Goal: Task Accomplishment & Management: Manage account settings

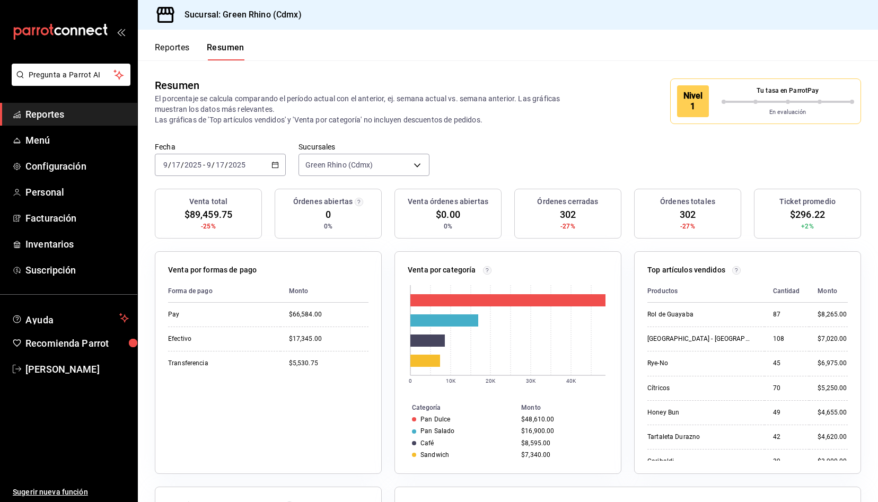
click at [168, 47] on button "Reportes" at bounding box center [172, 51] width 35 height 18
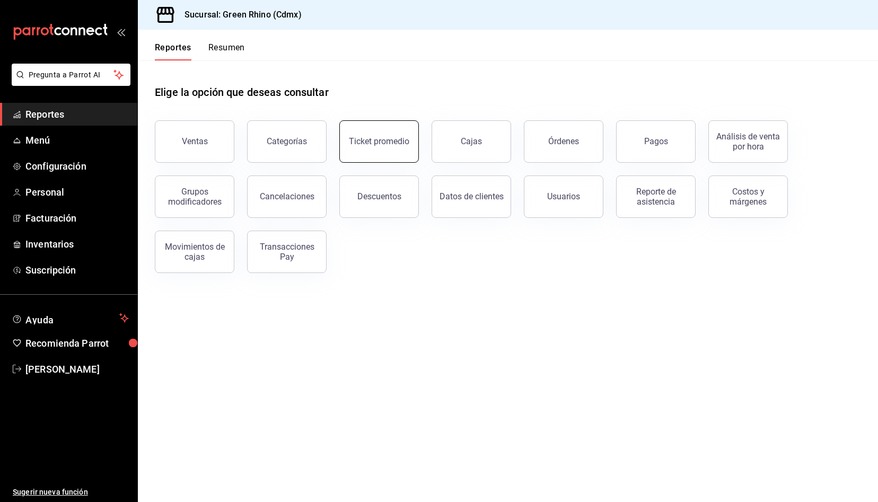
click at [401, 153] on button "Ticket promedio" at bounding box center [379, 141] width 80 height 42
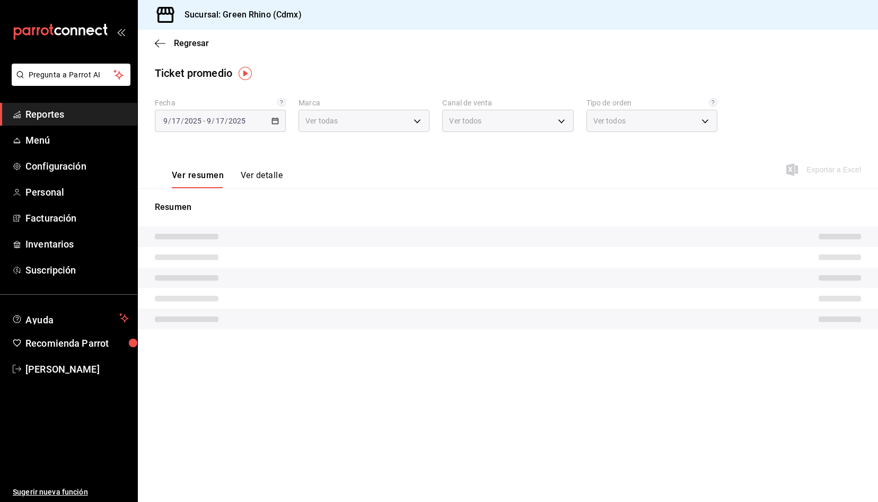
type input "a132321f-e3f1-4ec9-8484-95b8f08d7905"
type input "PARROT,UBER_EATS,RAPPI,DIDI_FOOD,ONLINE"
type input "df7830c6-face-46e1-b510-7f4f10b4edf0,584f2879-f552-4f63-b3c1-6ffba0e01996,7346f…"
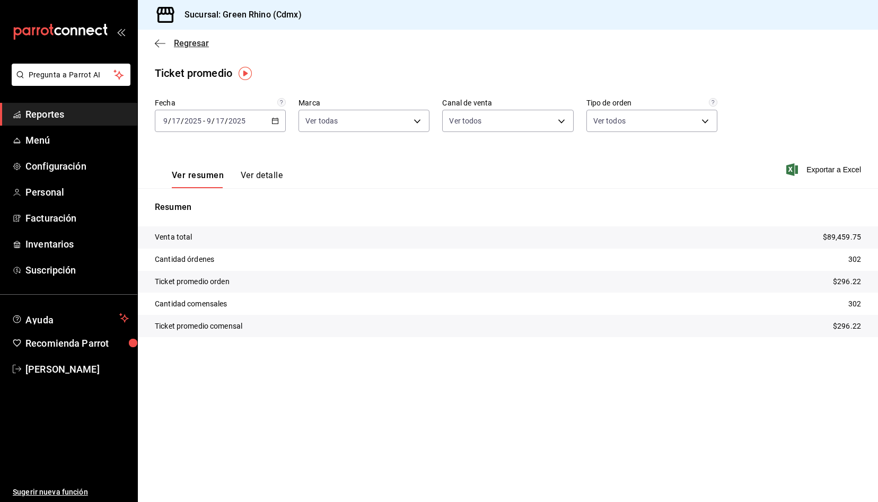
click at [184, 45] on span "Regresar" at bounding box center [191, 43] width 35 height 10
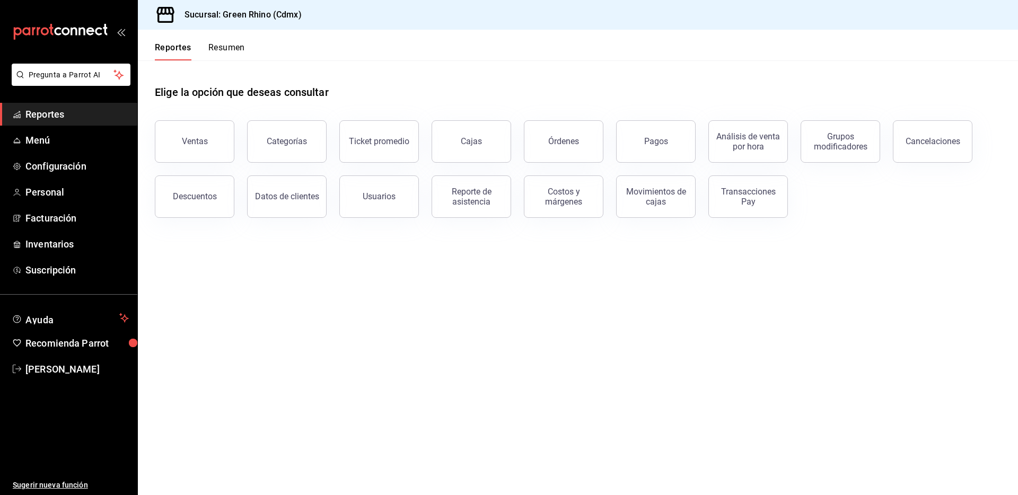
drag, startPoint x: 216, startPoint y: 142, endPoint x: 215, endPoint y: 135, distance: 7.0
click at [216, 139] on button "Ventas" at bounding box center [195, 141] width 80 height 42
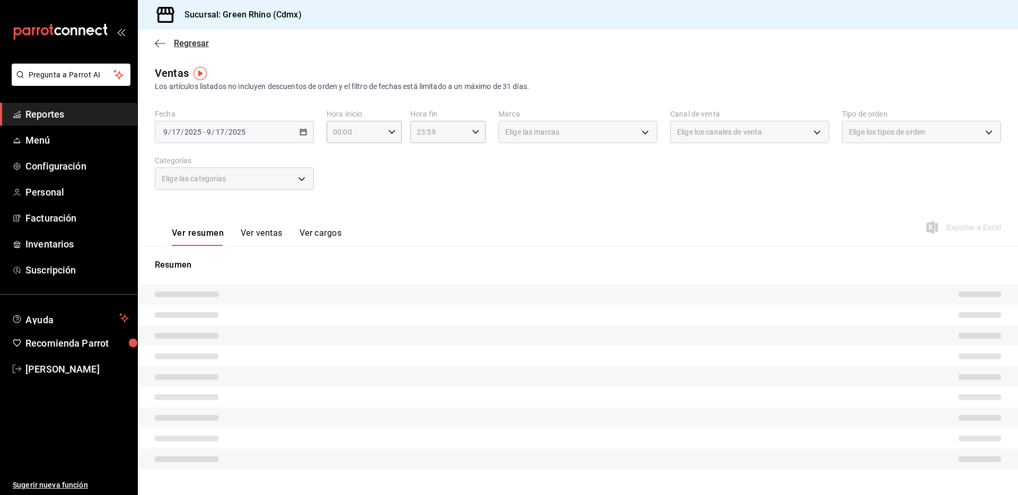
click at [183, 39] on span "Regresar" at bounding box center [191, 43] width 35 height 10
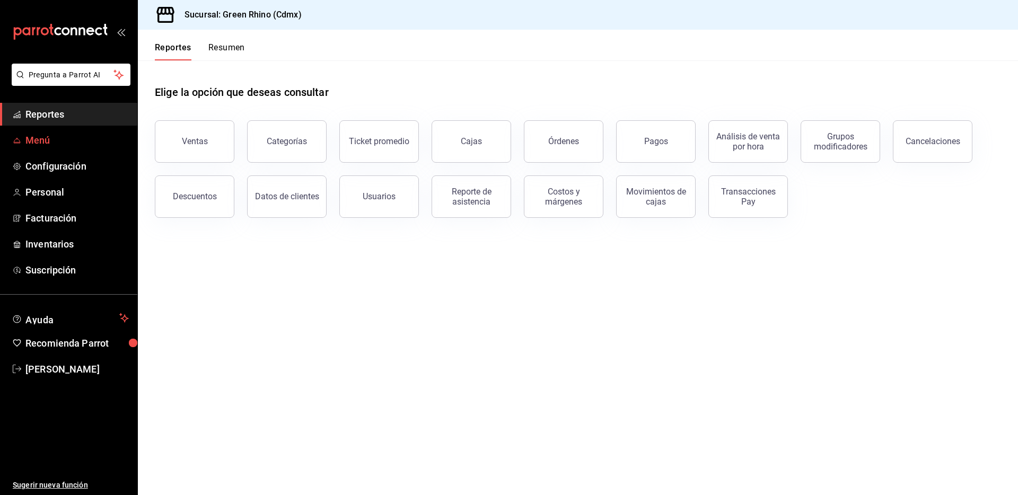
click at [64, 136] on span "Menú" at bounding box center [76, 140] width 103 height 14
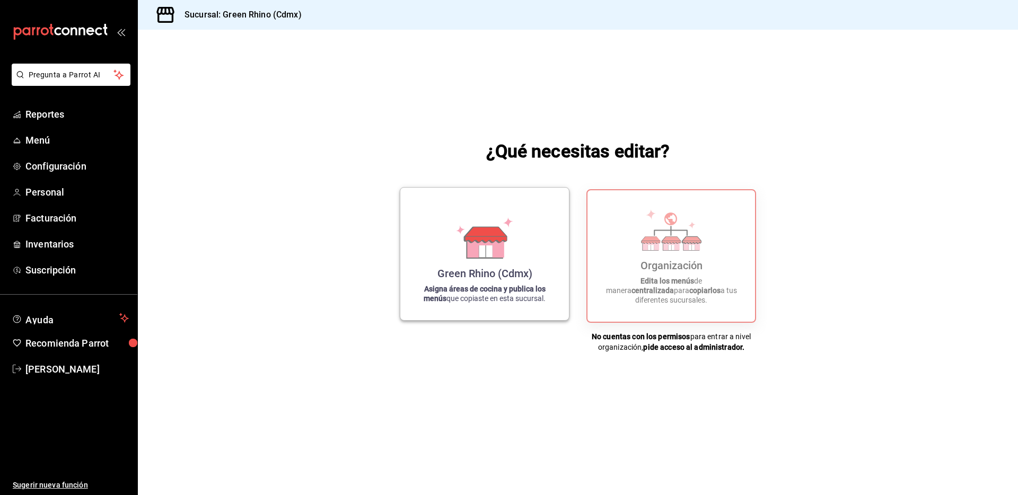
click at [488, 299] on p "Asigna áreas de cocina y publica los menús que copiaste en esta sucursal." at bounding box center [484, 293] width 143 height 19
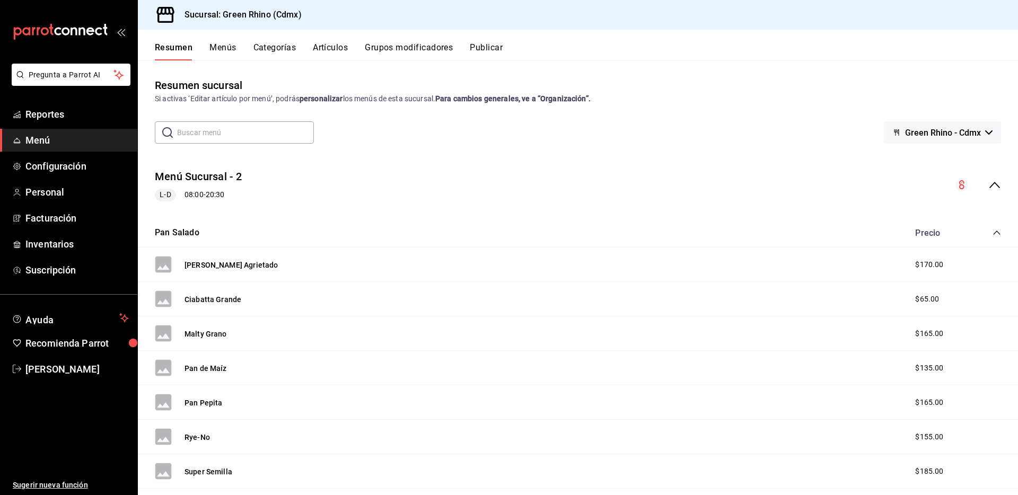
click at [338, 40] on div "Resumen Menús Categorías Artículos Grupos modificadores Publicar" at bounding box center [578, 45] width 880 height 31
click at [338, 43] on button "Artículos" at bounding box center [330, 51] width 35 height 18
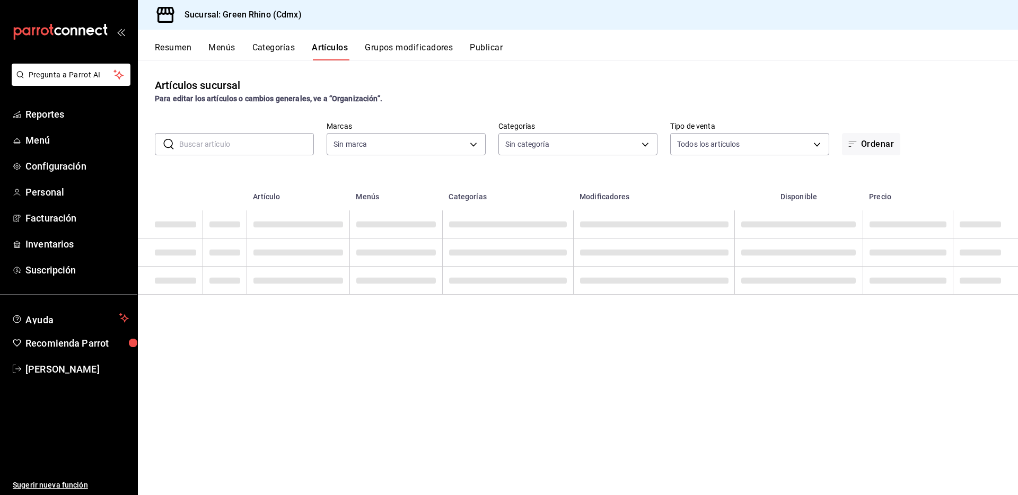
type input "a132321f-e3f1-4ec9-8484-95b8f08d7905"
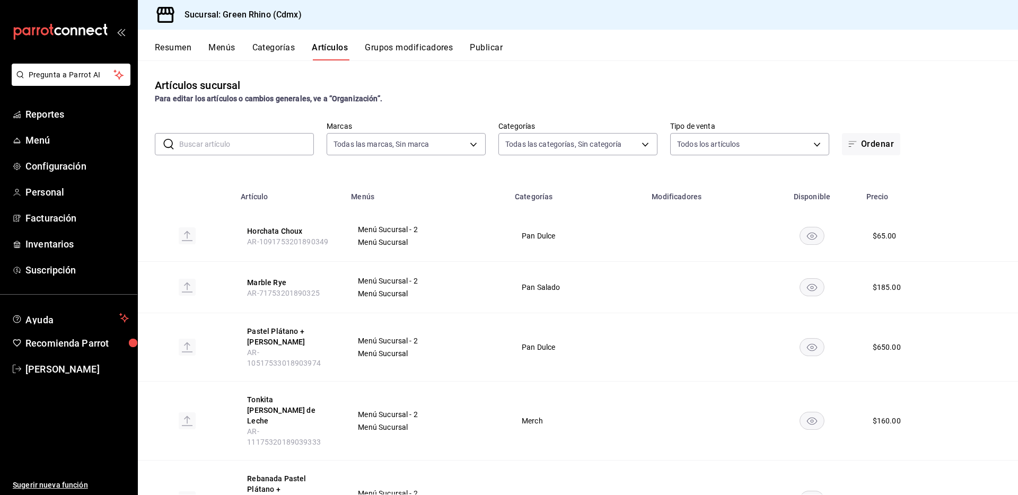
type input "6bbed989-6c2a-4cea-bab8-d1a56aaac758,4f90f54c-2ac6-458b-a9a9-6df5e79288cd,3d0d4…"
click at [286, 232] on button "Horchata Choux" at bounding box center [289, 231] width 85 height 11
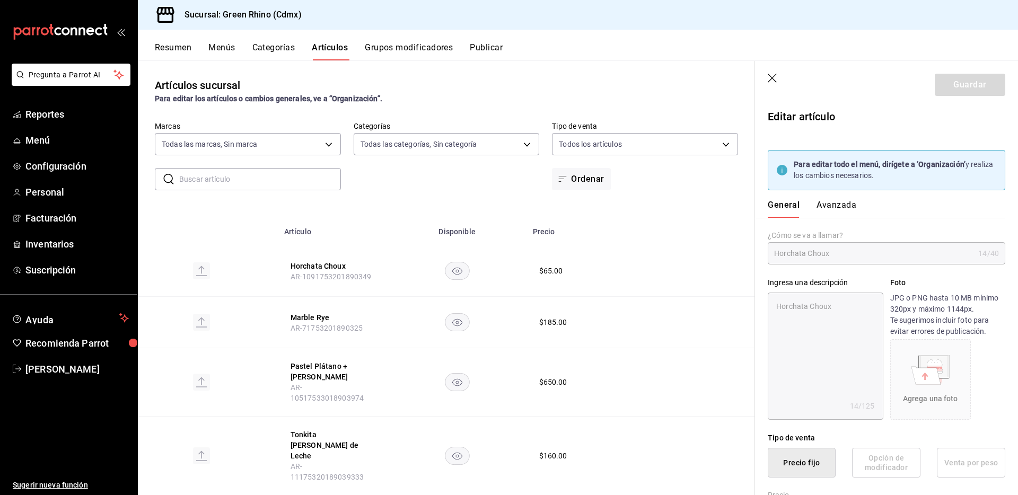
click at [781, 75] on header "Guardar" at bounding box center [886, 82] width 263 height 43
click at [780, 77] on header "Guardar" at bounding box center [886, 82] width 263 height 43
click at [775, 78] on icon "button" at bounding box center [773, 79] width 11 height 11
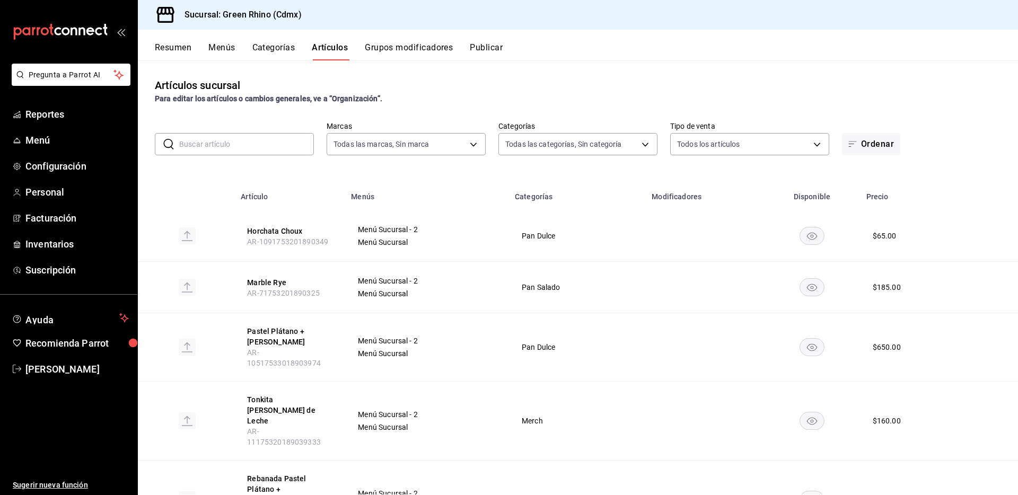
click at [254, 142] on input "text" at bounding box center [246, 144] width 135 height 21
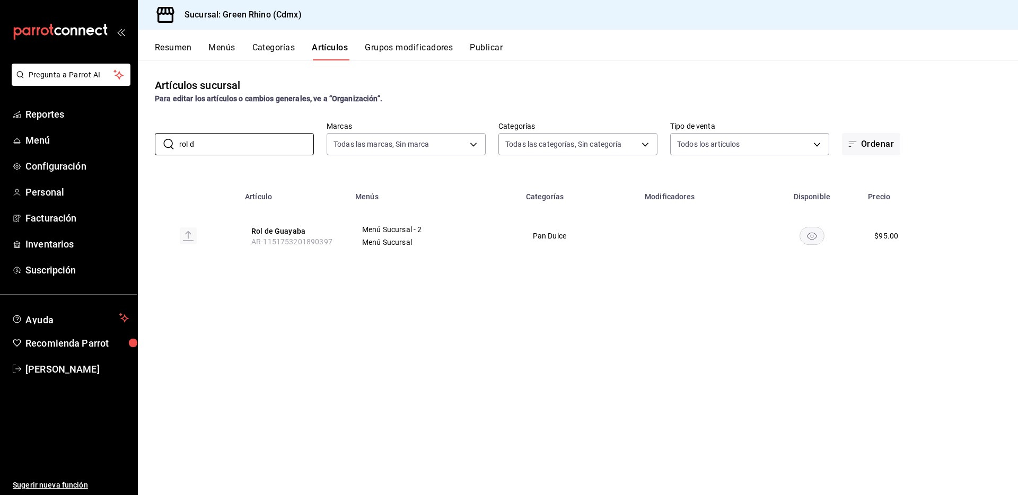
type input "rol d"
click at [285, 242] on span "AR-1151753201890397" at bounding box center [291, 242] width 81 height 8
click at [290, 236] on button "Rol de Guayaba" at bounding box center [293, 231] width 85 height 11
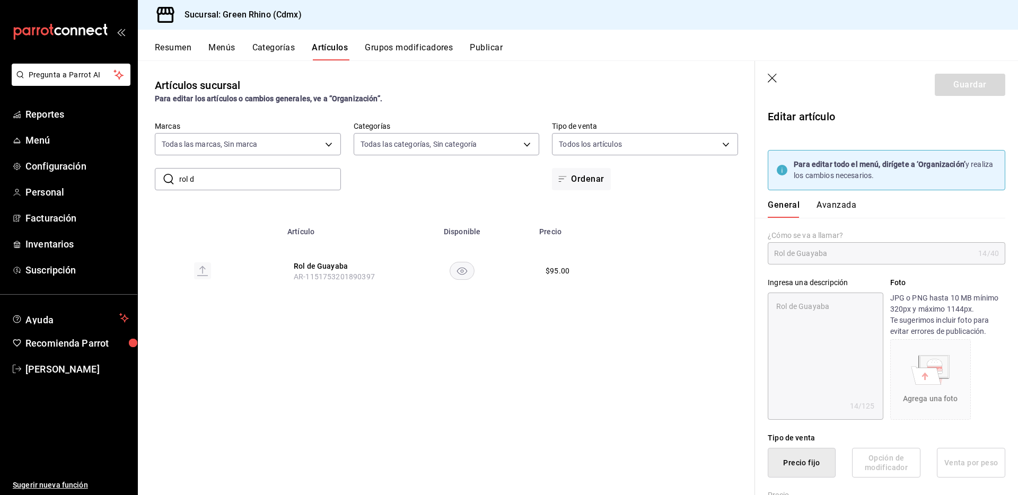
type textarea "x"
type input "$95.00"
click at [848, 215] on button "Avanzada" at bounding box center [837, 209] width 40 height 18
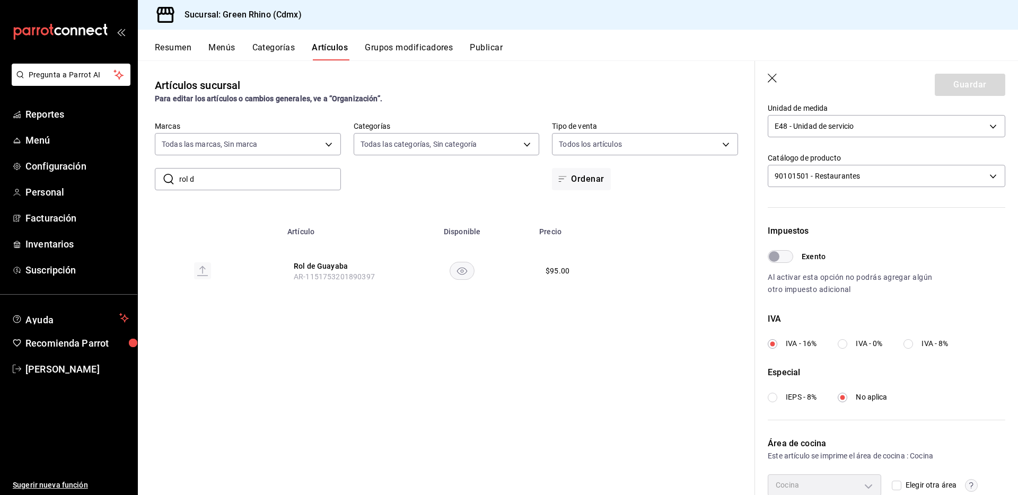
scroll to position [320, 0]
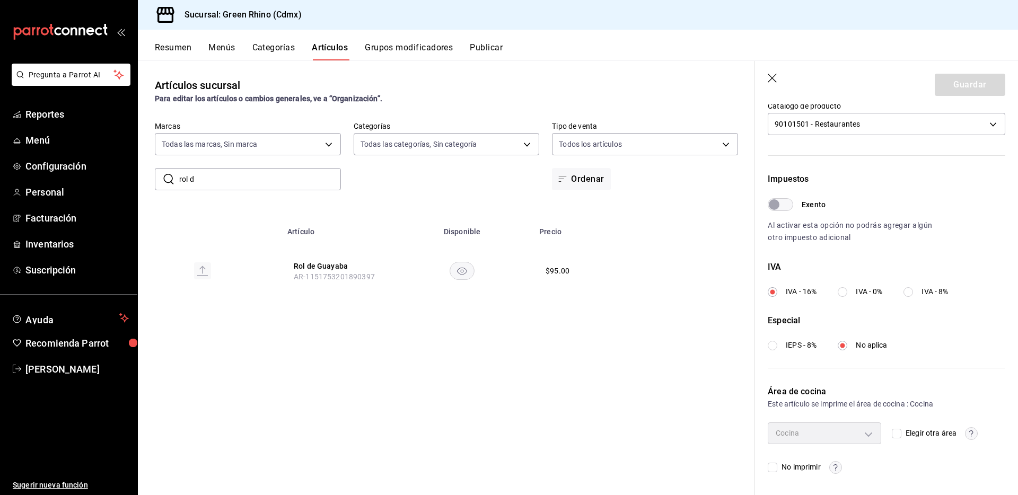
click at [283, 51] on button "Categorías" at bounding box center [273, 51] width 43 height 18
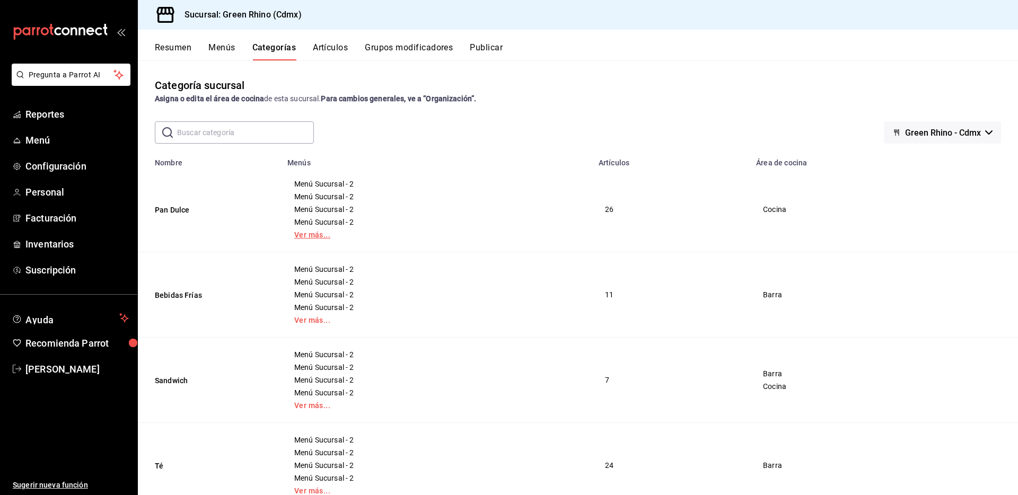
click at [337, 233] on link "Ver más..." at bounding box center [436, 234] width 285 height 7
click at [341, 234] on span "Menú Sucursal" at bounding box center [436, 234] width 285 height 7
click at [338, 229] on div "Menú Sucursal - 2 Menú Sucursal - 2 Menú Sucursal - 2 Menú Sucursal - 2 Menú Su…" at bounding box center [437, 209] width 286 height 59
click at [338, 232] on span "Menú Sucursal" at bounding box center [436, 234] width 285 height 7
click at [338, 231] on span "Menú Sucursal" at bounding box center [436, 234] width 285 height 7
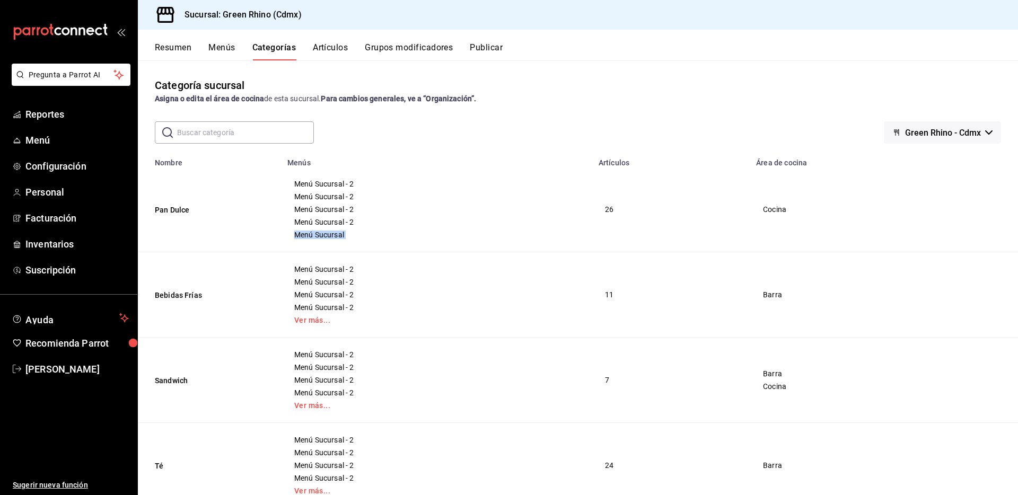
click at [338, 231] on span "Menú Sucursal" at bounding box center [436, 234] width 285 height 7
drag, startPoint x: 339, startPoint y: 231, endPoint x: 622, endPoint y: 200, distance: 284.9
click at [352, 228] on div "Menú Sucursal - 2 Menú Sucursal - 2 Menú Sucursal - 2 Menú Sucursal - 2 Menú Su…" at bounding box center [437, 209] width 286 height 59
drag, startPoint x: 622, startPoint y: 200, endPoint x: 770, endPoint y: 200, distance: 147.4
click at [623, 200] on td "26" at bounding box center [671, 209] width 158 height 85
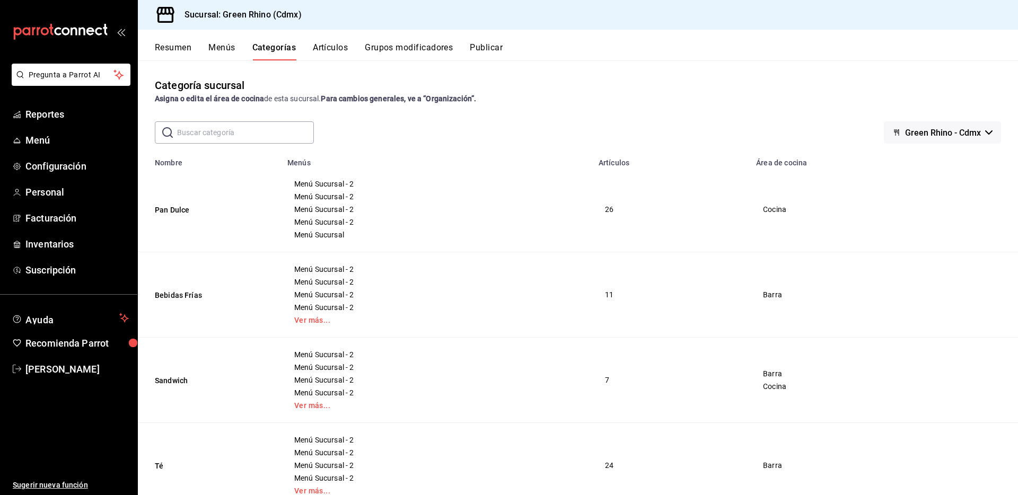
click at [614, 211] on td "26" at bounding box center [671, 209] width 158 height 85
click at [169, 199] on th "Pan Dulce" at bounding box center [209, 209] width 143 height 85
drag, startPoint x: 169, startPoint y: 199, endPoint x: 169, endPoint y: 208, distance: 9.0
click at [169, 205] on th "Pan Dulce" at bounding box center [209, 209] width 143 height 85
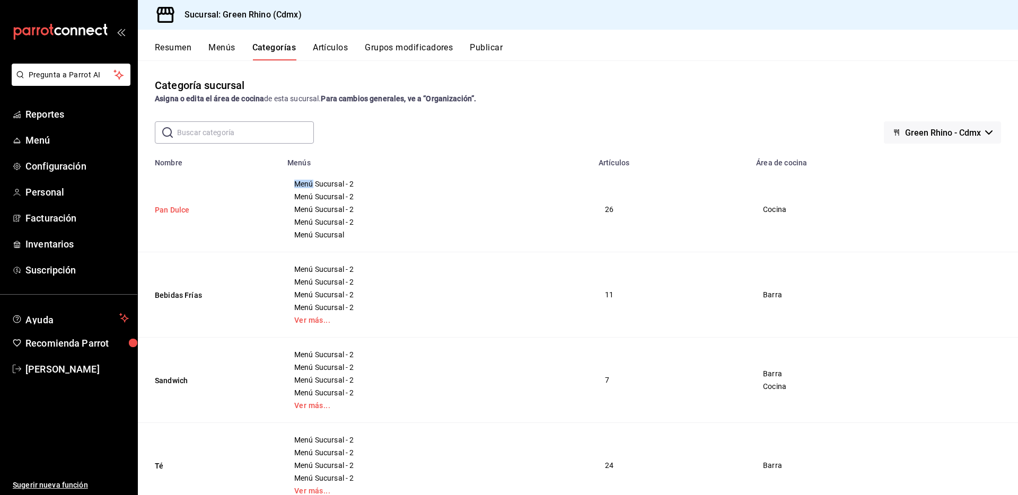
click at [169, 208] on button "Pan Dulce" at bounding box center [208, 210] width 106 height 11
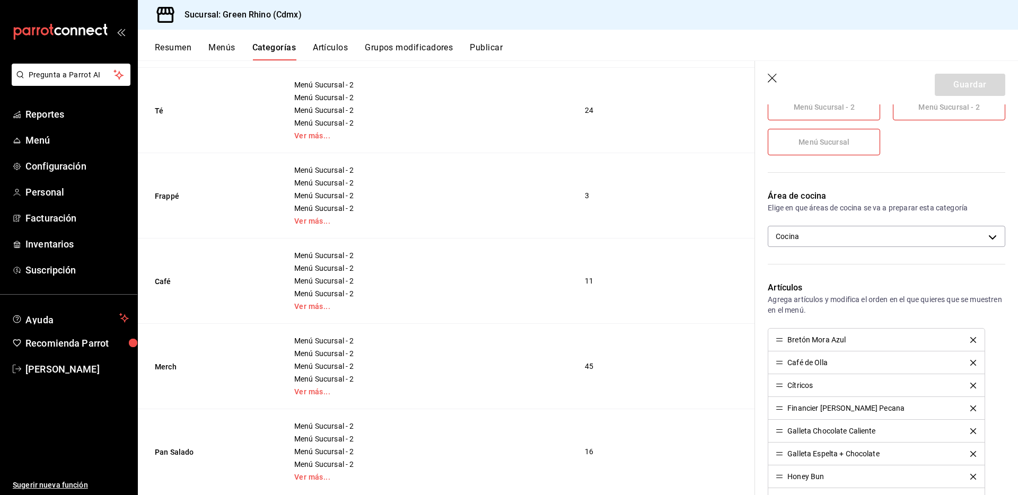
scroll to position [380, 0]
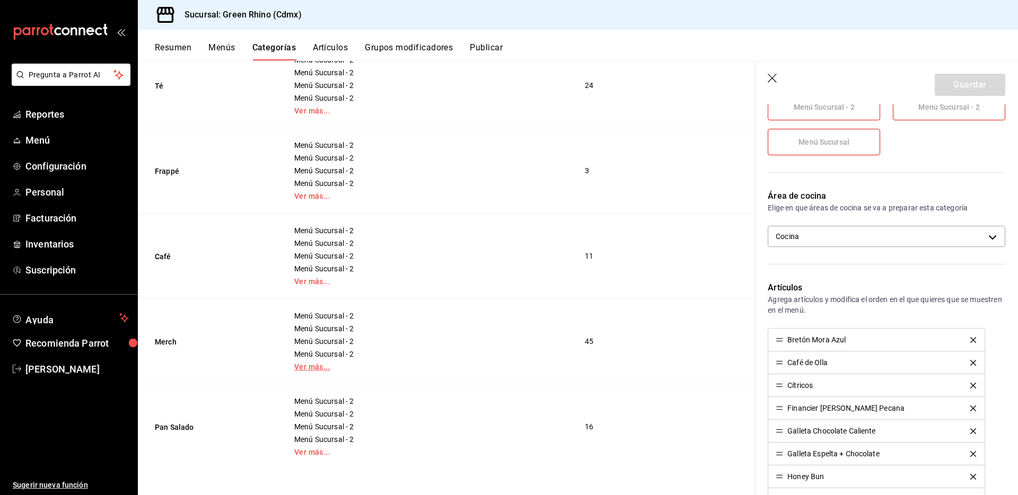
click at [320, 370] on link "Ver más..." at bounding box center [426, 366] width 265 height 7
click at [204, 338] on button "Merch" at bounding box center [208, 342] width 106 height 11
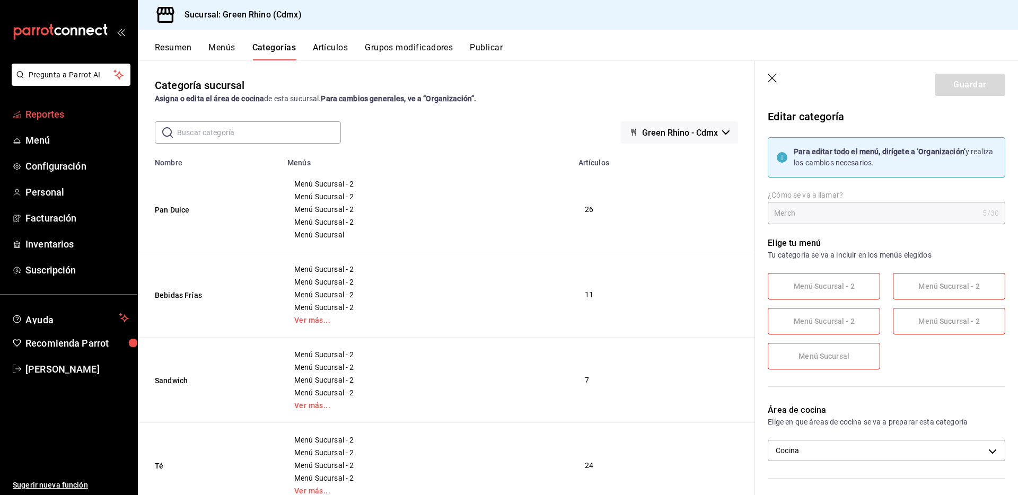
click at [65, 119] on span "Reportes" at bounding box center [76, 114] width 103 height 14
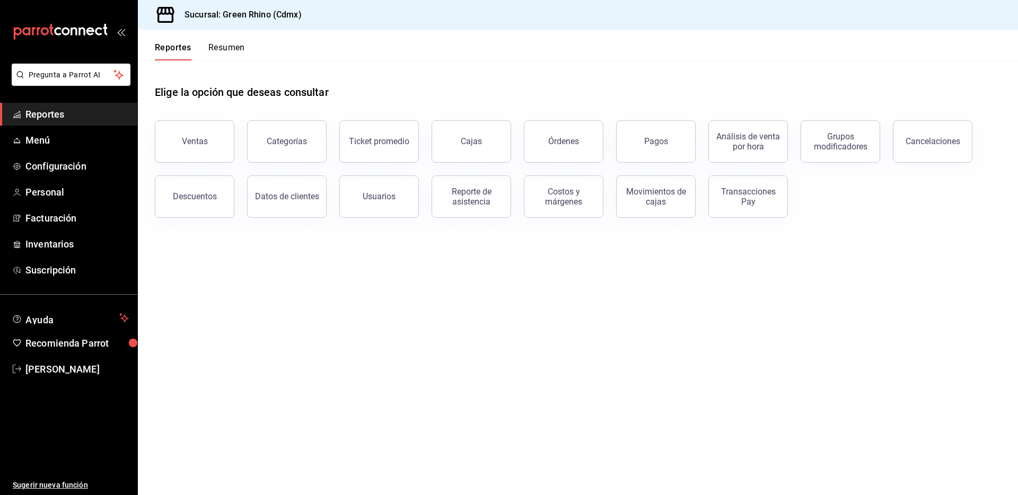
drag, startPoint x: 294, startPoint y: 137, endPoint x: 301, endPoint y: 139, distance: 6.7
click at [294, 137] on div "Categorías" at bounding box center [287, 141] width 40 height 10
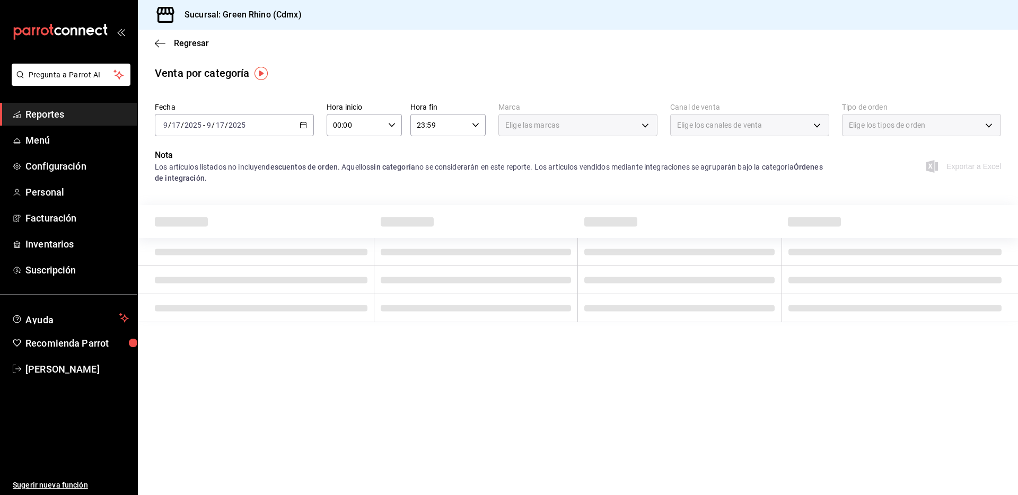
click at [596, 191] on div "Nota Los artículos listados no incluyen descuentos de orden . Aquellos sin cate…" at bounding box center [578, 173] width 880 height 48
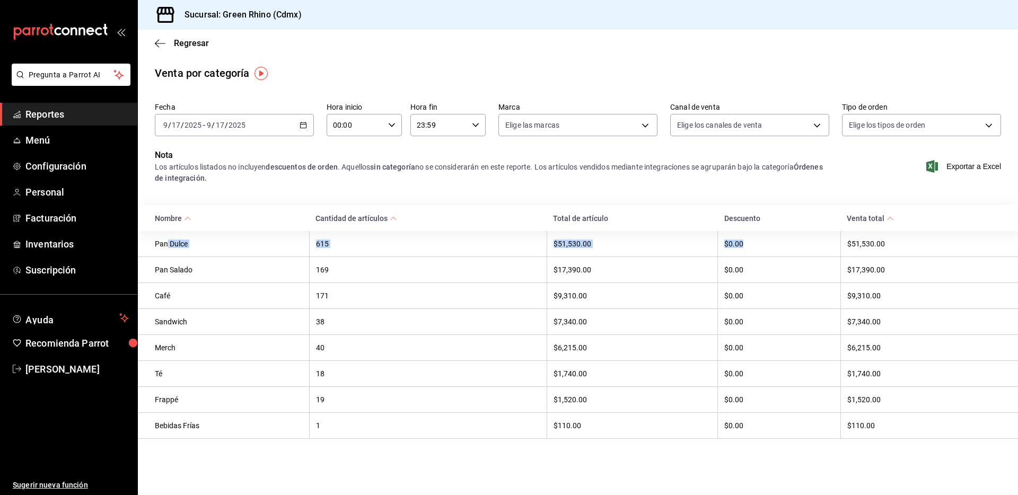
drag, startPoint x: 188, startPoint y: 246, endPoint x: 809, endPoint y: 242, distance: 621.1
click at [809, 242] on tr "Pan Dulce 615 $51,530.00 $0.00 $51,530.00" at bounding box center [578, 244] width 880 height 26
drag, startPoint x: 155, startPoint y: 352, endPoint x: 774, endPoint y: 347, distance: 618.4
click at [769, 347] on tr "Merch 40 $6,215.00 $0.00 $6,215.00" at bounding box center [578, 348] width 880 height 26
click at [858, 344] on div "$6,215.00" at bounding box center [925, 348] width 154 height 8
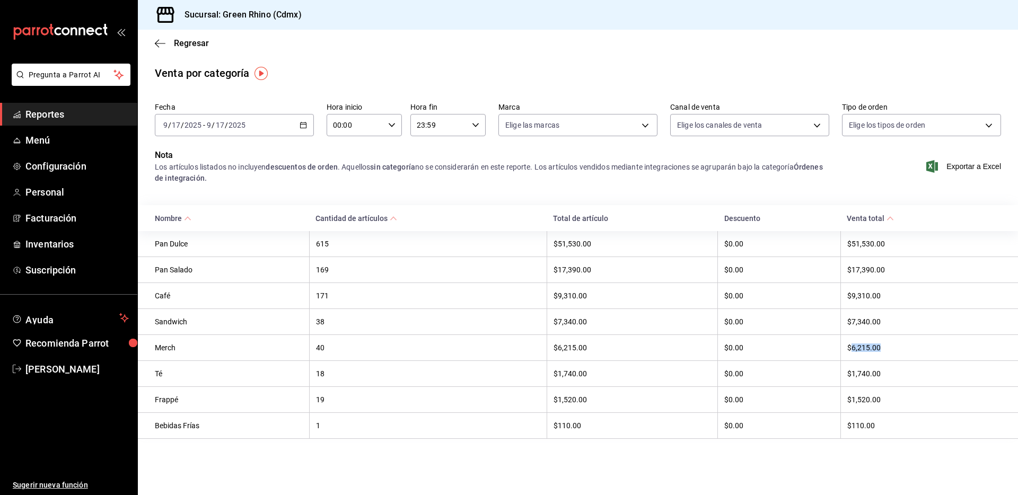
click at [858, 344] on div "$6,215.00" at bounding box center [925, 348] width 154 height 8
click at [878, 345] on div "$6,215.00" at bounding box center [925, 348] width 154 height 8
click at [870, 347] on div "$6,215.00" at bounding box center [925, 348] width 154 height 8
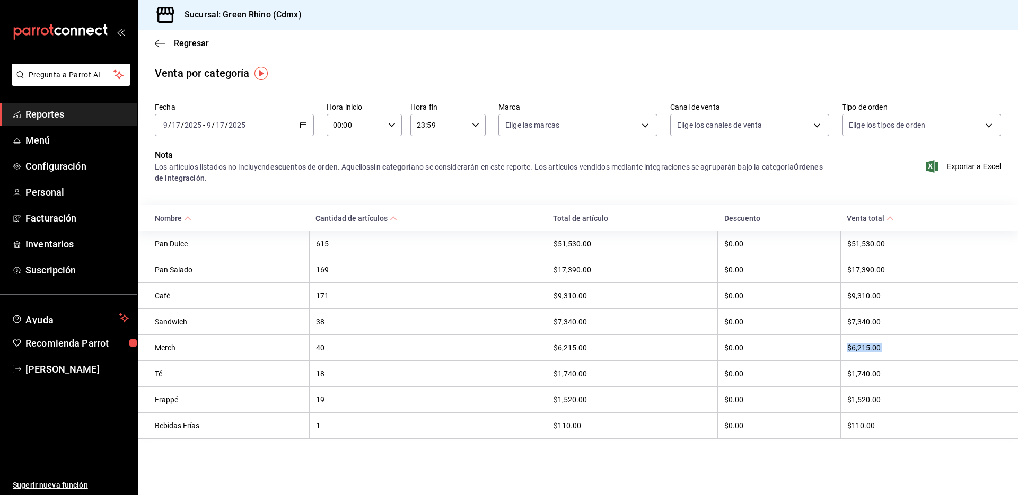
click at [870, 347] on div "$6,215.00" at bounding box center [925, 348] width 154 height 8
click at [182, 251] on th "Pan Dulce" at bounding box center [223, 244] width 171 height 26
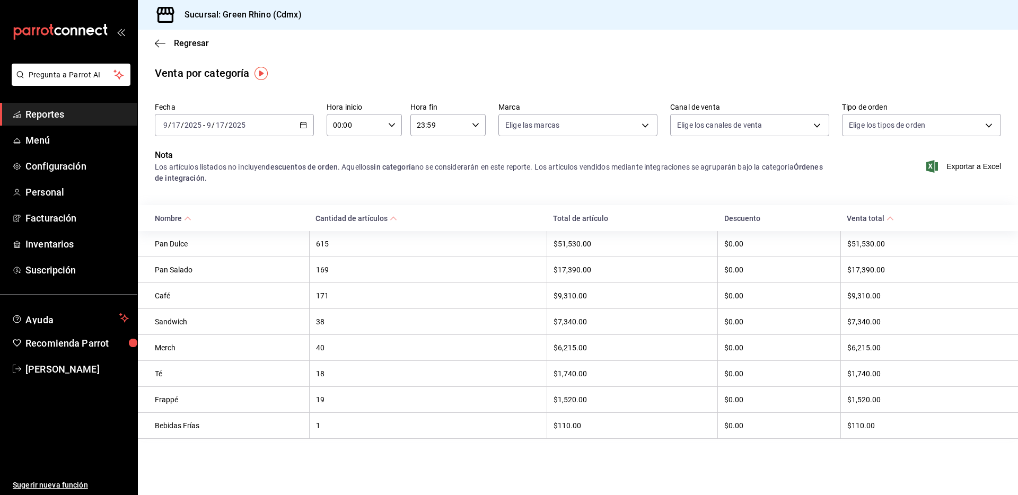
drag, startPoint x: 182, startPoint y: 251, endPoint x: 183, endPoint y: 245, distance: 5.9
click at [182, 250] on th "Pan Dulce" at bounding box center [223, 244] width 171 height 26
click at [183, 245] on div "Pan Dulce" at bounding box center [229, 244] width 148 height 8
click at [182, 245] on div "Pan Dulce" at bounding box center [229, 244] width 148 height 8
click at [70, 144] on span "Menú" at bounding box center [76, 140] width 103 height 14
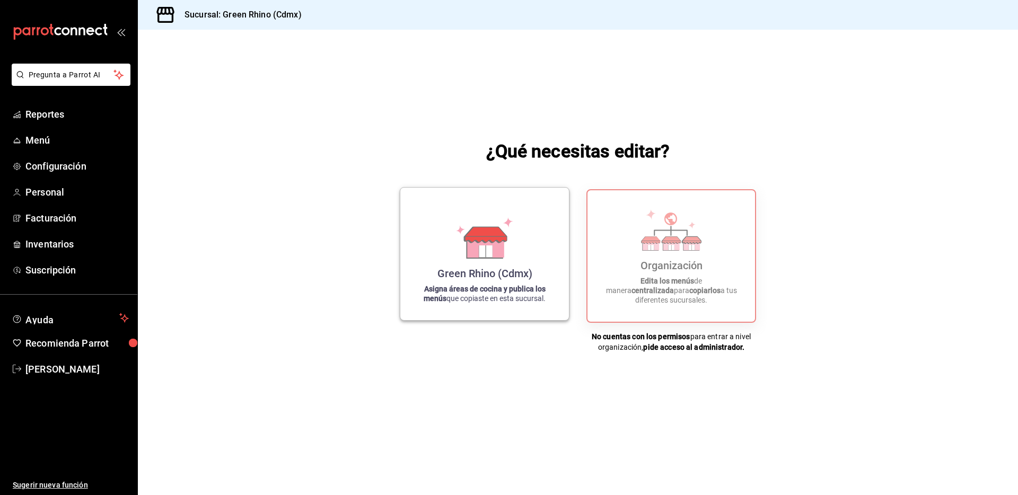
click at [426, 242] on div "Green Rhino (Cdmx) Asigna áreas de cocina y publica los menús que copiaste en e…" at bounding box center [484, 254] width 143 height 116
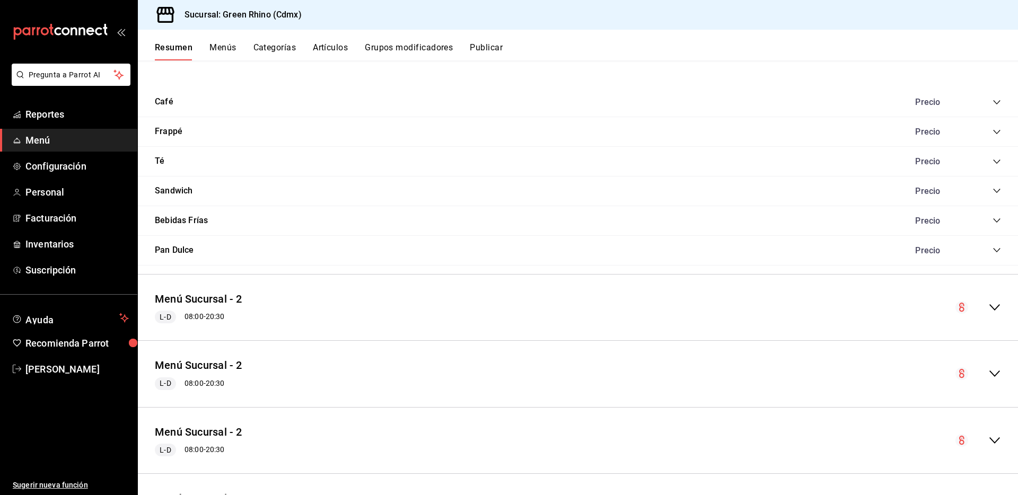
scroll to position [2439, 0]
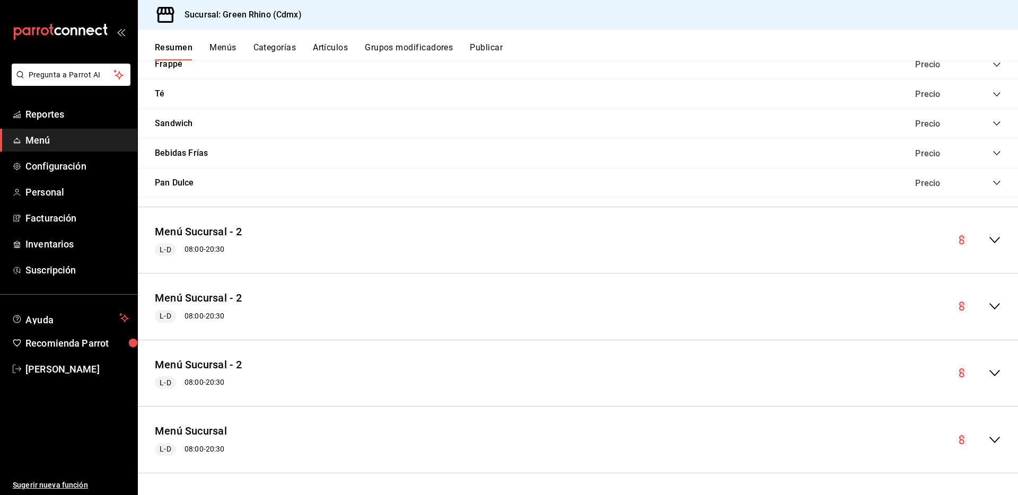
click at [486, 52] on button "Publicar" at bounding box center [486, 51] width 33 height 18
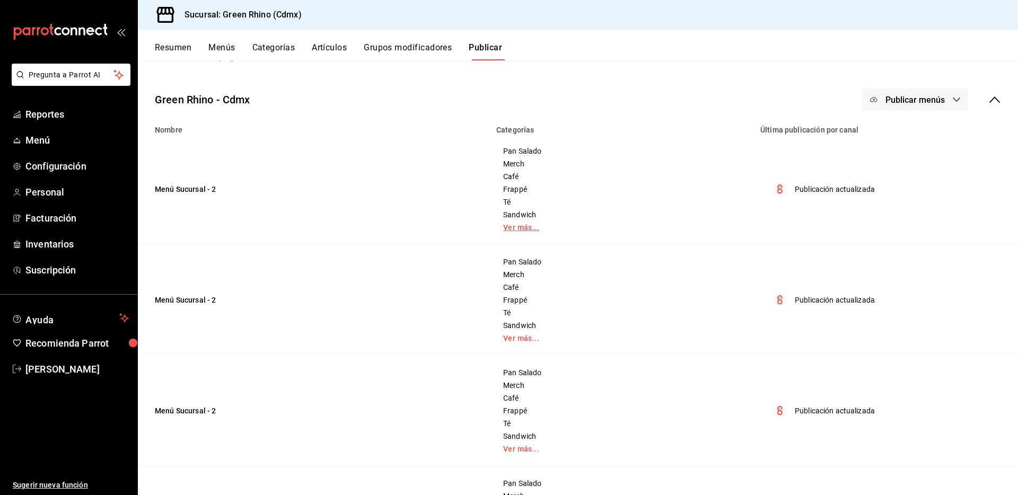
scroll to position [49, 0]
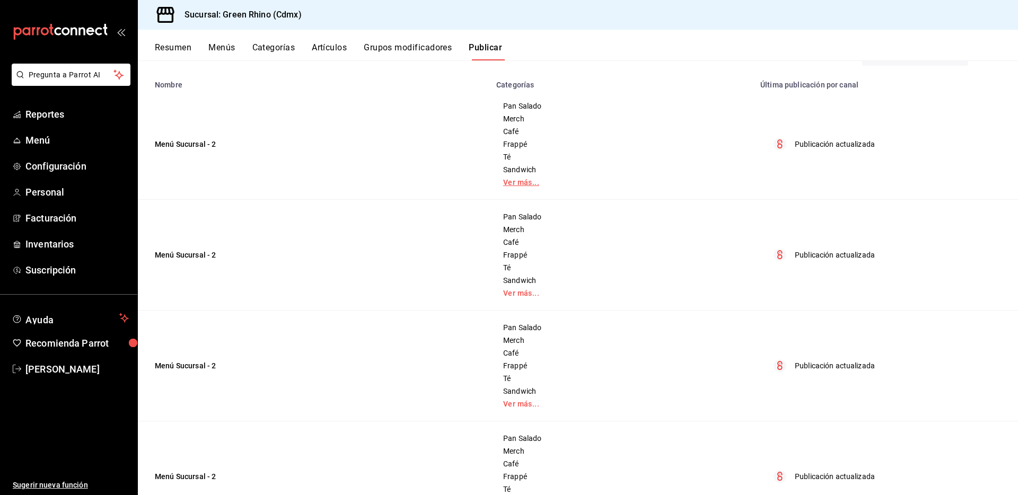
click at [517, 181] on link "Ver más..." at bounding box center [622, 182] width 238 height 7
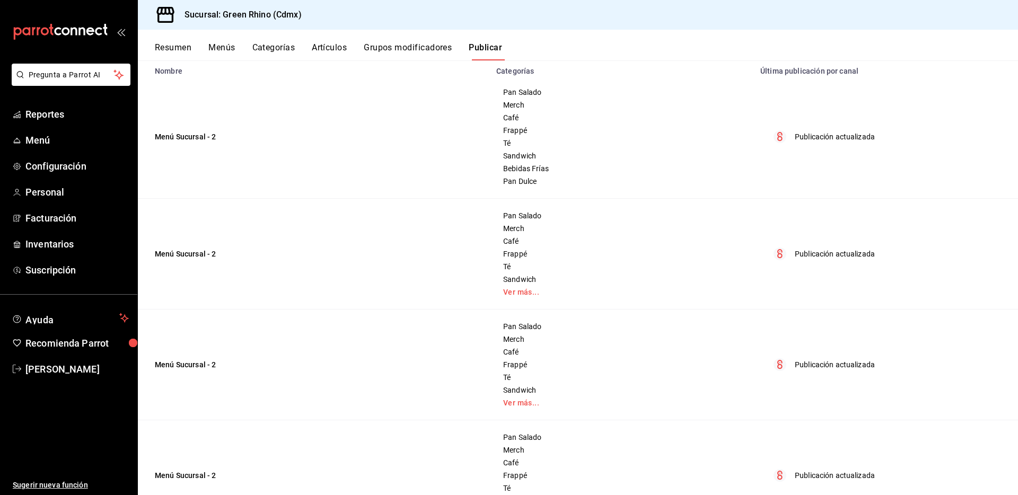
scroll to position [0, 0]
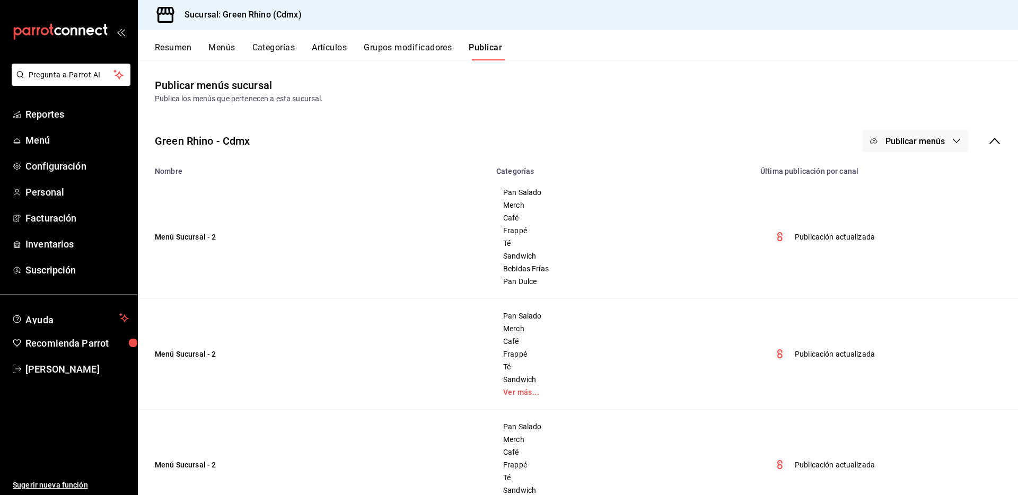
click at [232, 45] on button "Menús" at bounding box center [221, 51] width 27 height 18
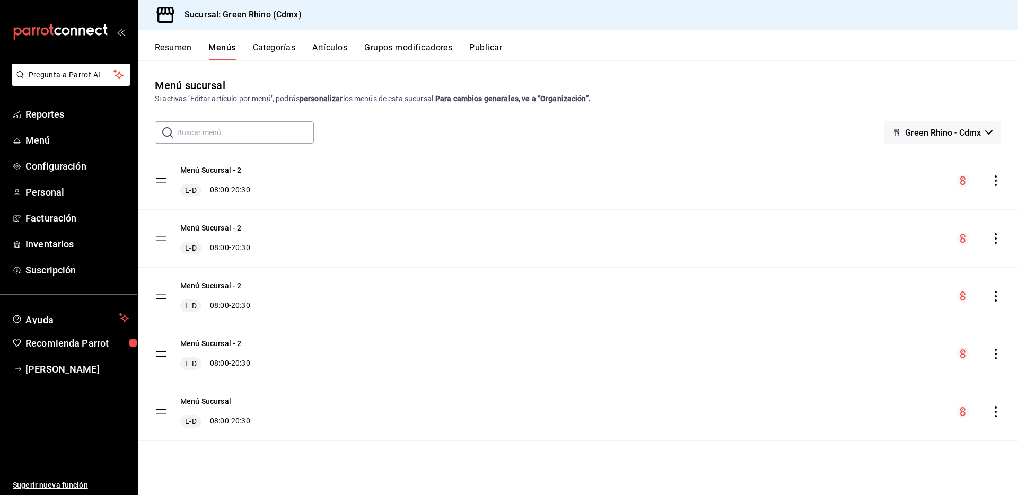
click at [187, 56] on button "Resumen" at bounding box center [173, 51] width 37 height 18
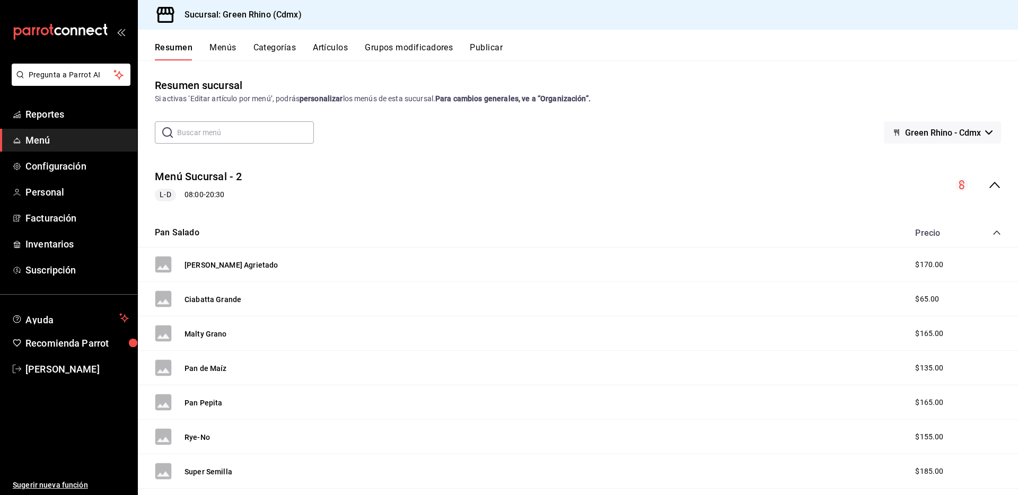
click at [332, 46] on button "Artículos" at bounding box center [330, 51] width 35 height 18
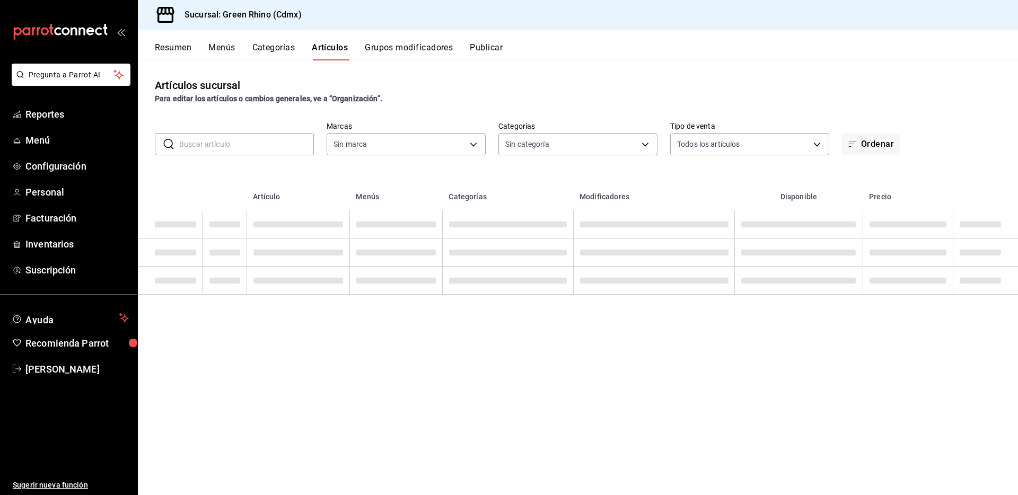
type input "a132321f-e3f1-4ec9-8484-95b8f08d7905"
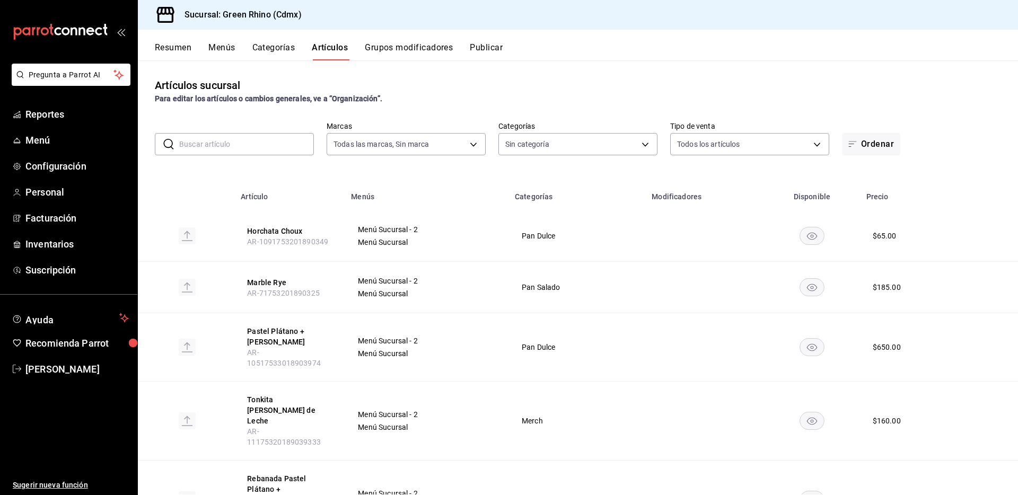
type input "6bbed989-6c2a-4cea-bab8-d1a56aaac758,4f90f54c-2ac6-458b-a9a9-6df5e79288cd,3d0d4…"
click at [221, 142] on input "text" at bounding box center [246, 144] width 135 height 21
click at [258, 51] on button "Categorías" at bounding box center [273, 51] width 43 height 18
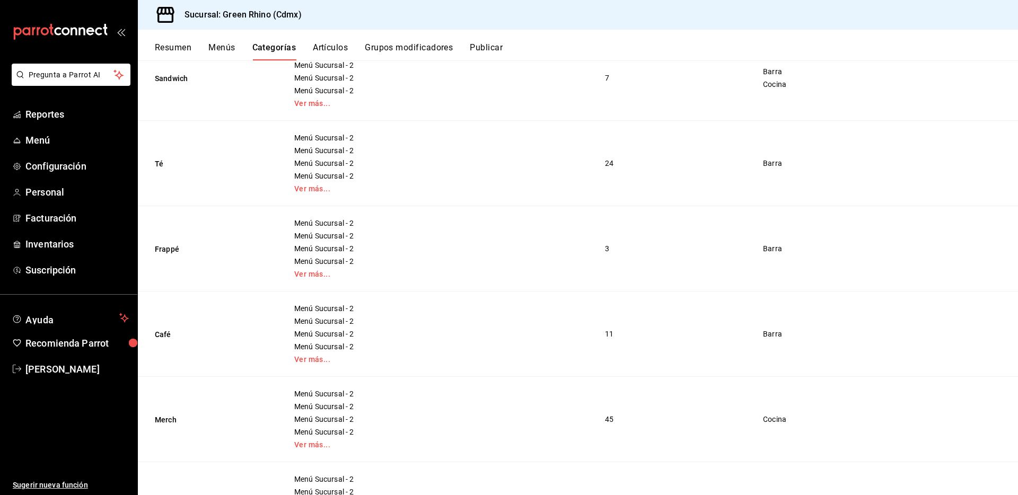
scroll to position [380, 0]
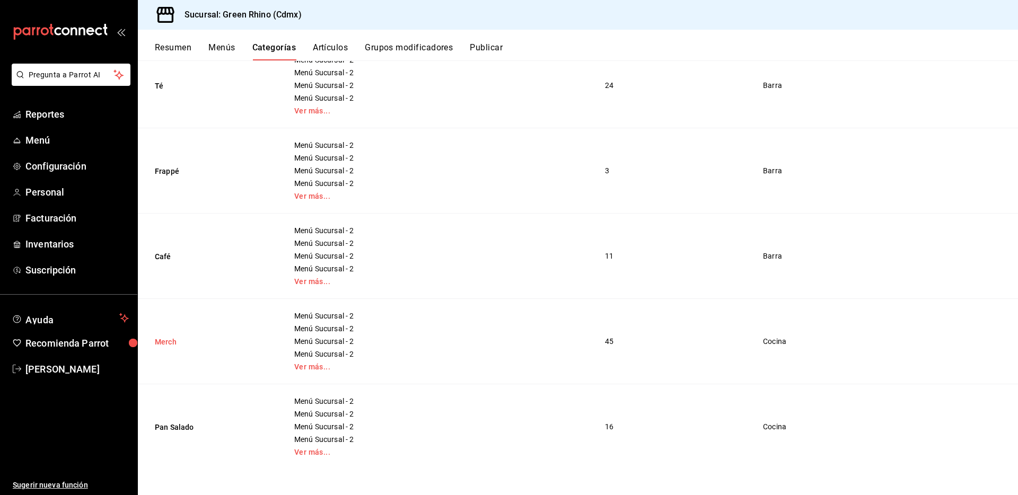
drag, startPoint x: 176, startPoint y: 339, endPoint x: 187, endPoint y: 339, distance: 10.6
click at [176, 339] on button "Merch" at bounding box center [208, 342] width 106 height 11
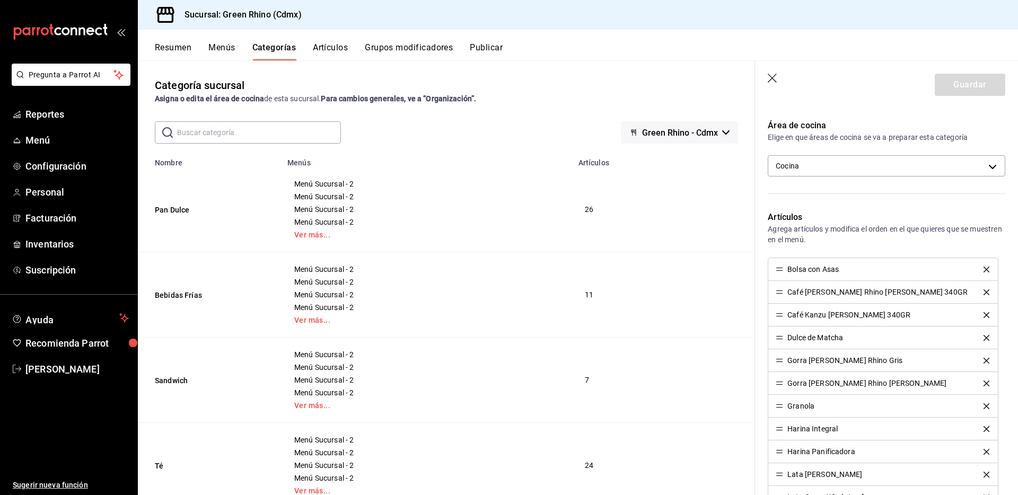
scroll to position [285, 0]
click at [861, 161] on body "Pregunta a Parrot AI Reportes Menú Configuración Personal Facturación Inventari…" at bounding box center [509, 247] width 1018 height 495
click at [861, 161] on div at bounding box center [509, 247] width 1018 height 495
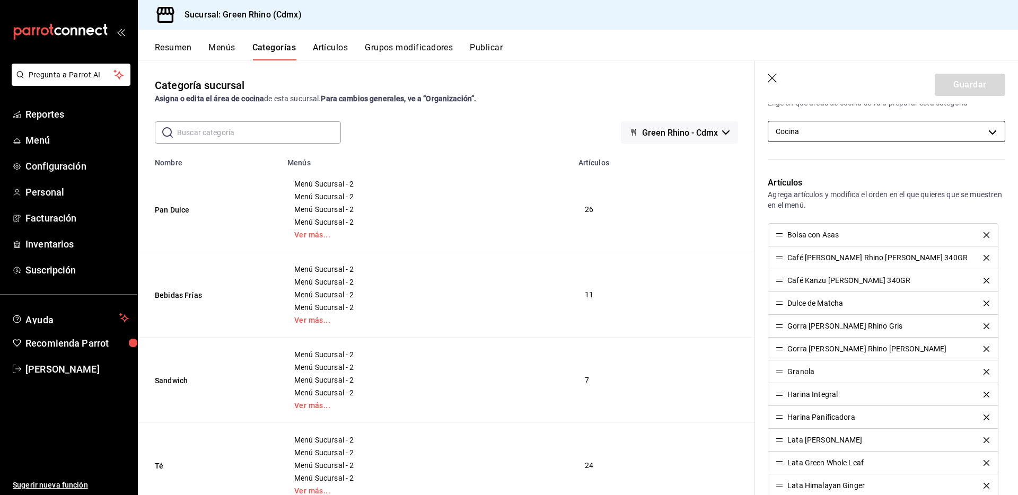
scroll to position [323, 0]
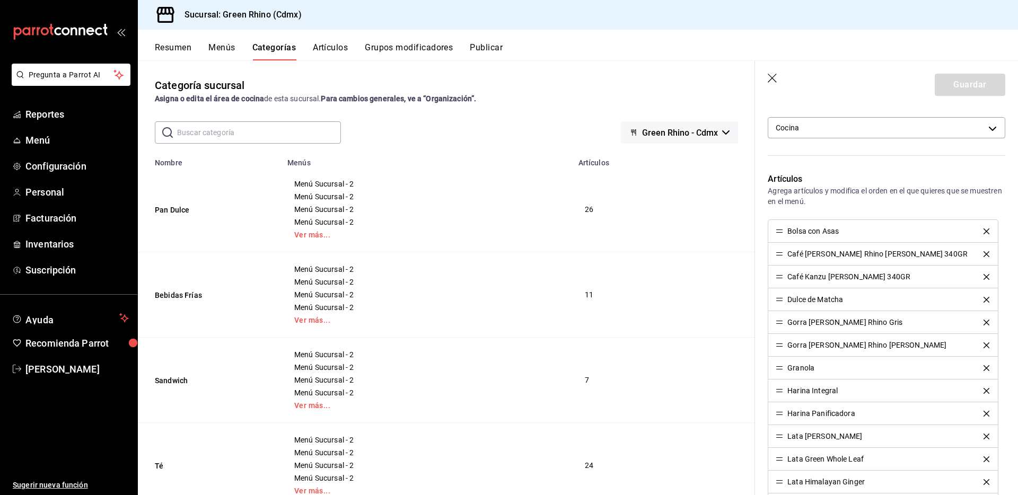
click at [407, 49] on button "Grupos modificadores" at bounding box center [409, 51] width 88 height 18
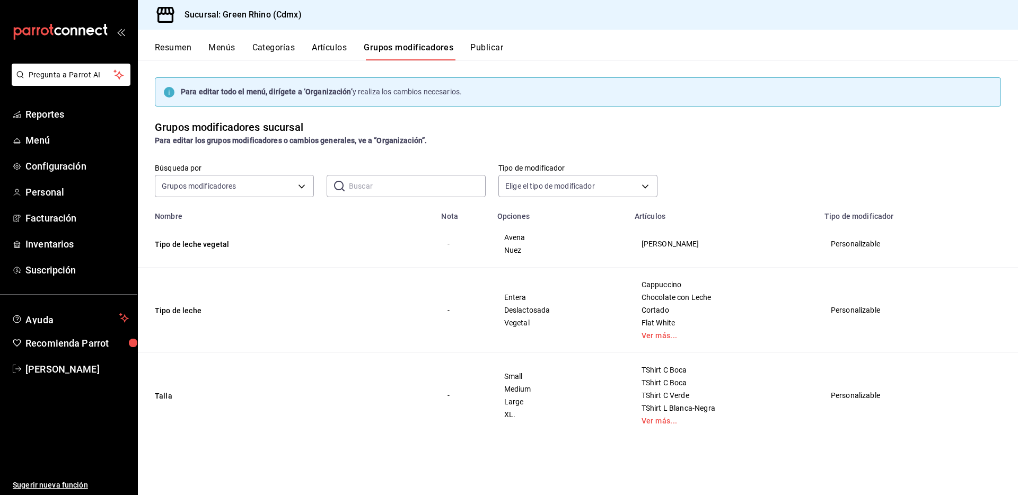
drag, startPoint x: 360, startPoint y: 55, endPoint x: 337, endPoint y: 50, distance: 23.3
click at [352, 54] on div "Resumen Menús Categorías Artículos Grupos modificadores Publicar" at bounding box center [586, 51] width 863 height 18
click at [321, 47] on button "Artículos" at bounding box center [329, 51] width 35 height 18
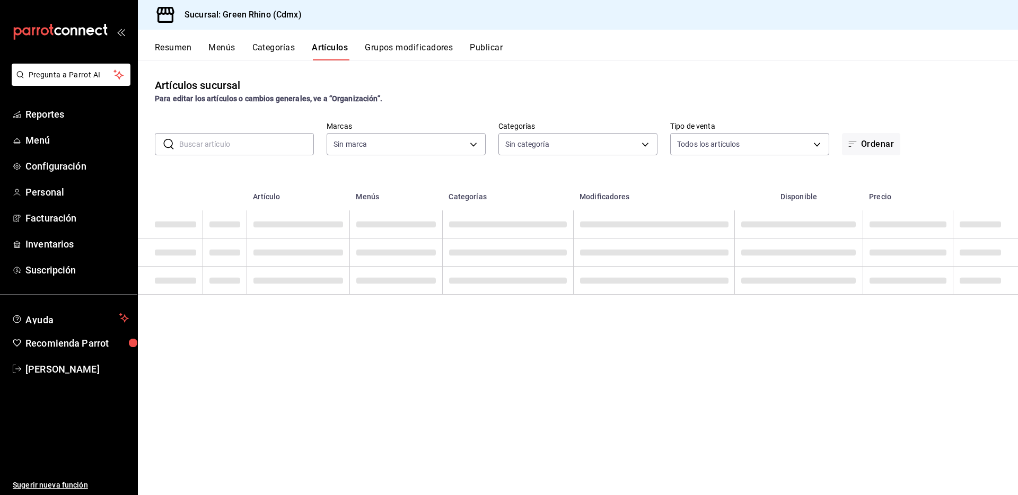
type input "a132321f-e3f1-4ec9-8484-95b8f08d7905"
type input "6bbed989-6c2a-4cea-bab8-d1a56aaac758,4f90f54c-2ac6-458b-a9a9-6df5e79288cd,3d0d4…"
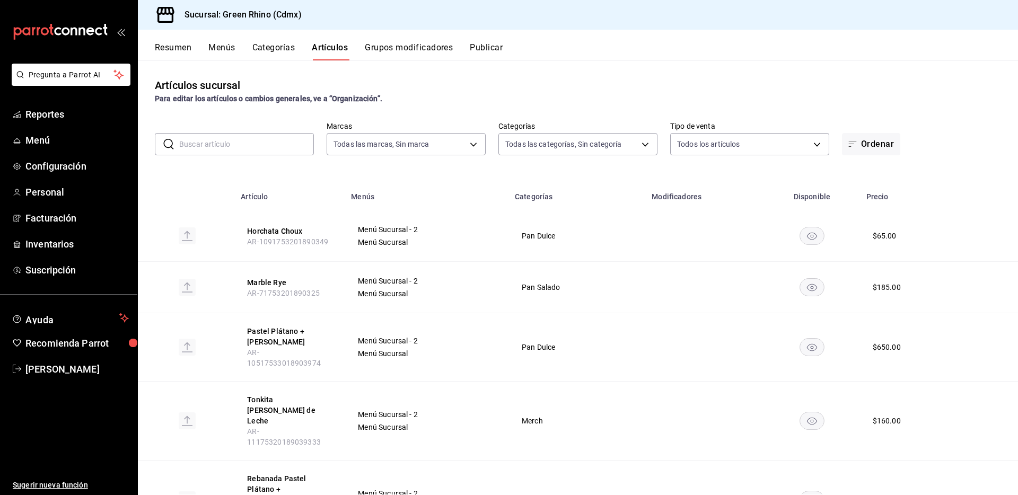
click at [284, 49] on button "Categorías" at bounding box center [273, 51] width 43 height 18
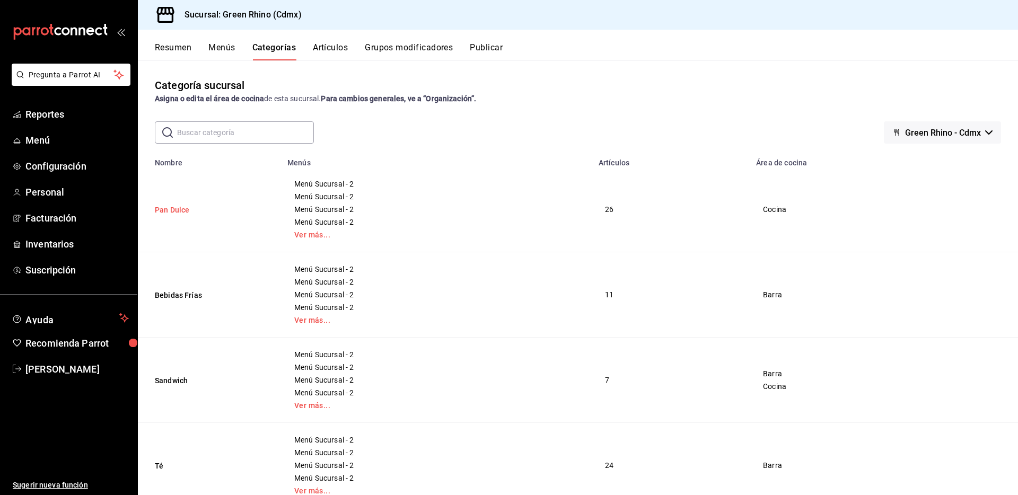
click at [173, 213] on button "Pan Dulce" at bounding box center [208, 210] width 106 height 11
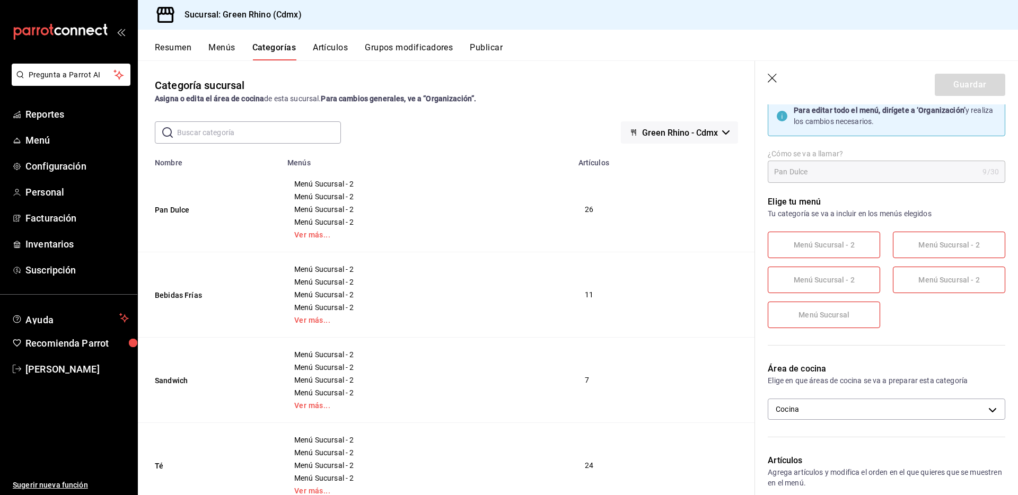
scroll to position [50, 0]
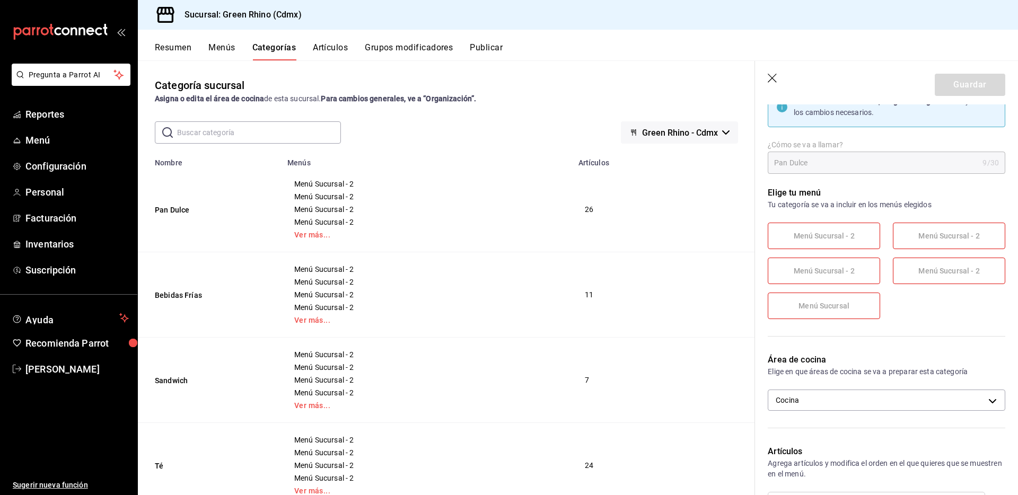
click at [858, 238] on label "Menú Sucursal - 2" at bounding box center [824, 235] width 111 height 25
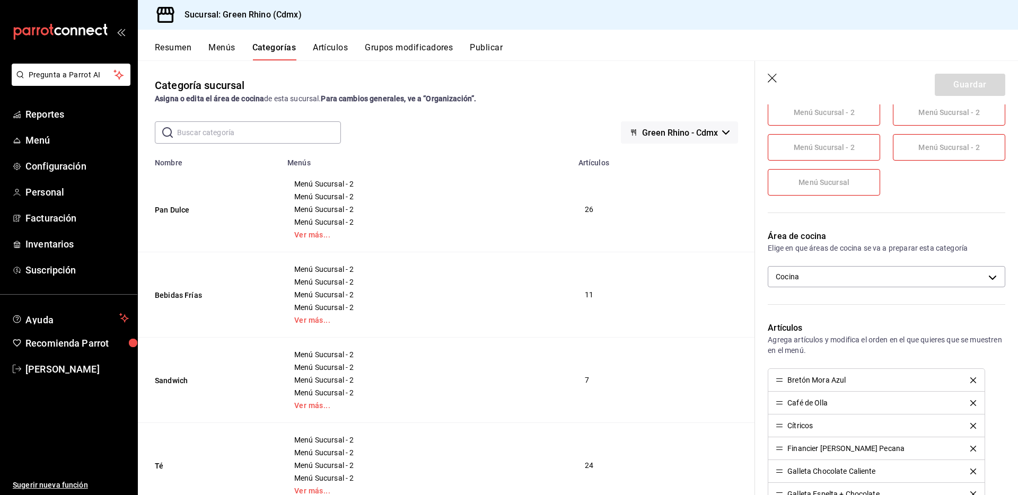
scroll to position [176, 0]
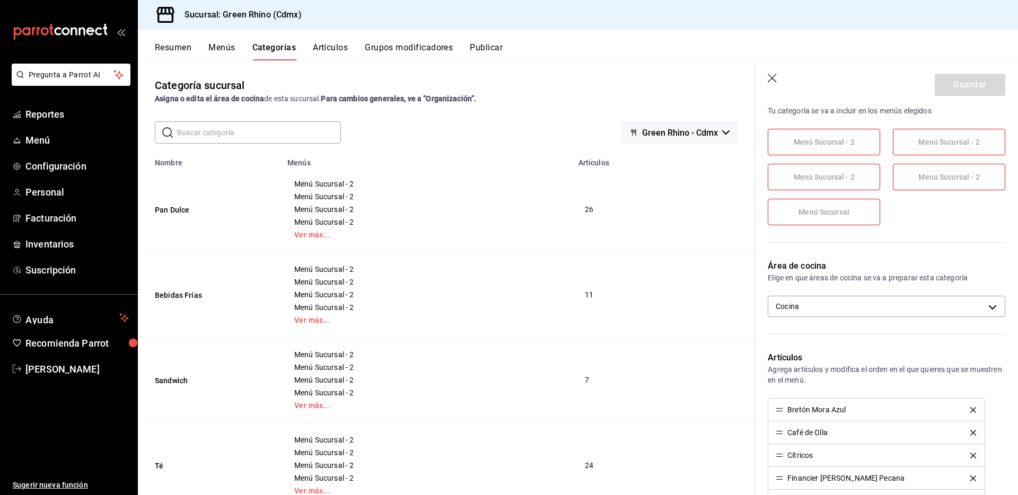
click at [840, 256] on div "Área de cocina Elige en que áreas de cocina se va a preparar esta categoría Coc…" at bounding box center [880, 293] width 250 height 92
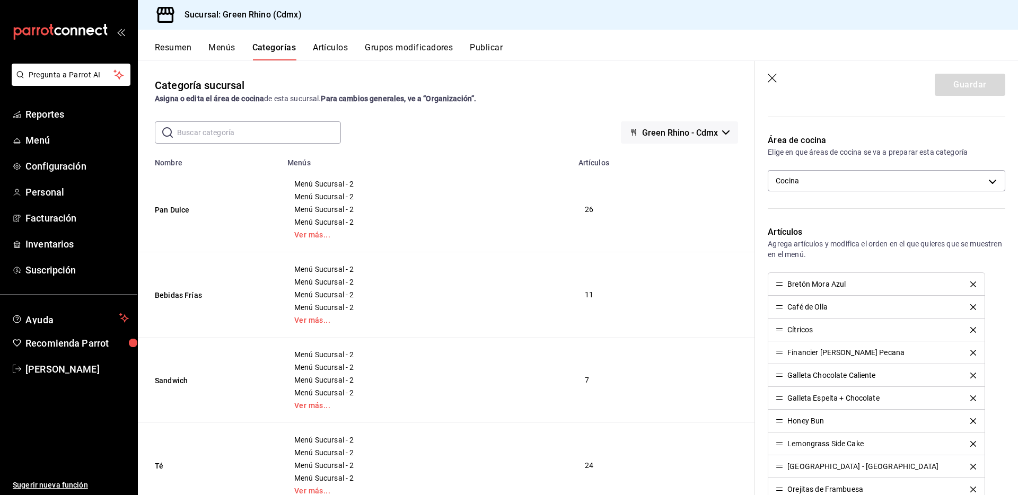
scroll to position [378, 0]
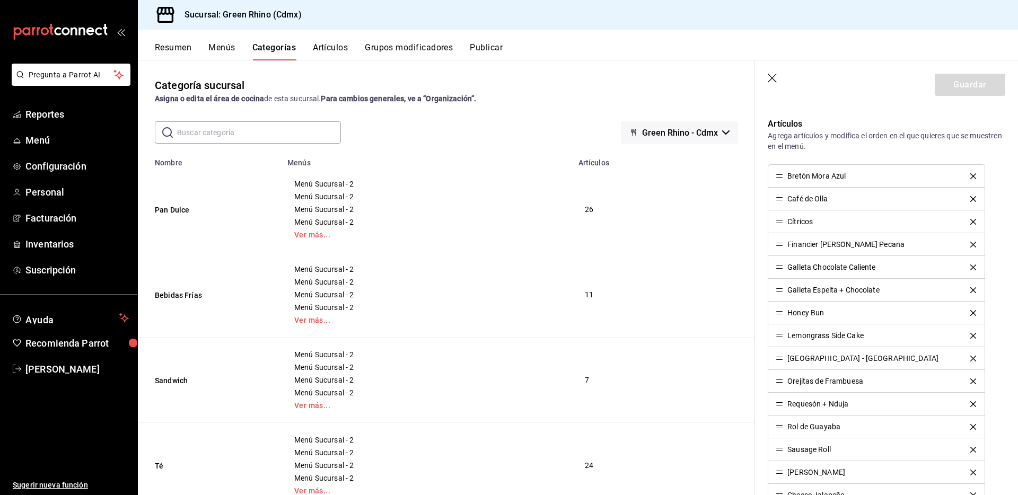
click at [784, 177] on div "Bretón Mora Azul" at bounding box center [811, 175] width 70 height 7
click at [847, 153] on div "Artículos Agrega artículos y modifica el orden en el que quieres que se muestre…" at bounding box center [880, 460] width 250 height 710
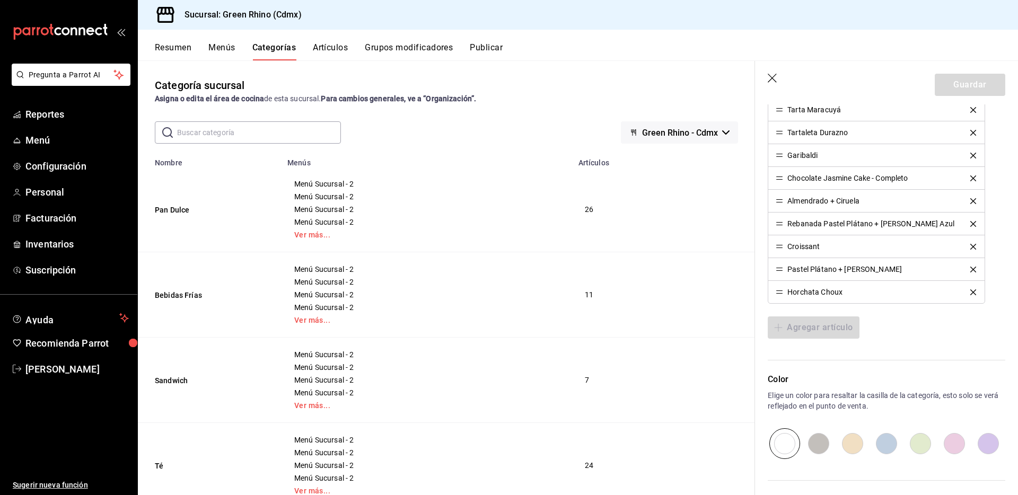
scroll to position [930, 0]
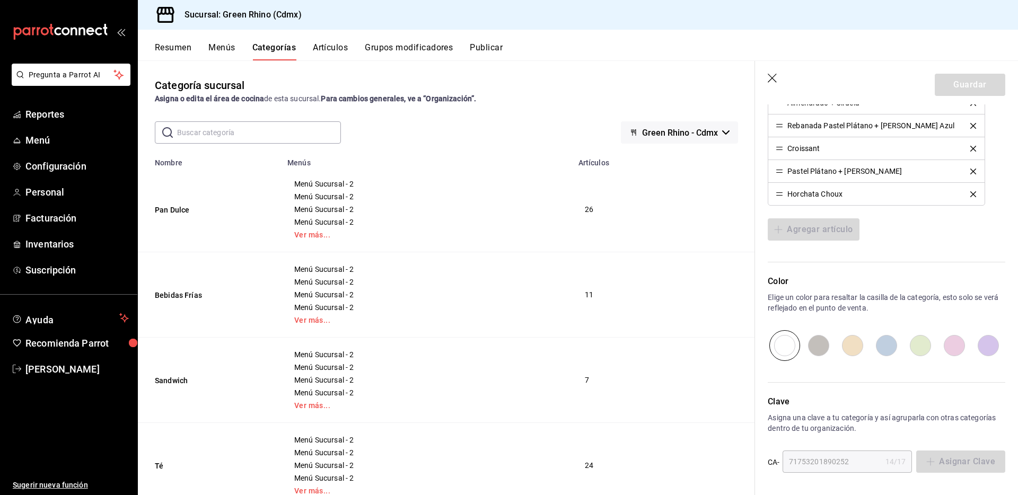
click at [844, 234] on div "Agregar artículo" at bounding box center [887, 230] width 238 height 22
click at [796, 340] on div at bounding box center [887, 345] width 238 height 31
click at [832, 347] on div at bounding box center [887, 345] width 238 height 31
click at [821, 346] on div at bounding box center [887, 345] width 238 height 31
drag, startPoint x: 803, startPoint y: 346, endPoint x: 819, endPoint y: 347, distance: 15.9
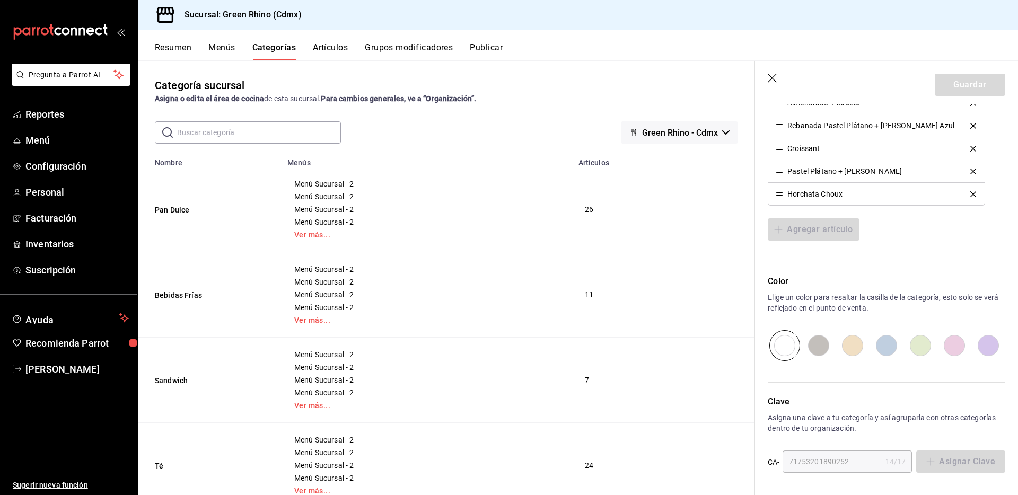
click at [803, 346] on div at bounding box center [887, 345] width 238 height 31
click at [841, 347] on div at bounding box center [887, 345] width 238 height 31
drag, startPoint x: 841, startPoint y: 347, endPoint x: 865, endPoint y: 348, distance: 24.4
click at [847, 348] on div at bounding box center [887, 345] width 238 height 31
click at [865, 348] on div at bounding box center [887, 345] width 238 height 31
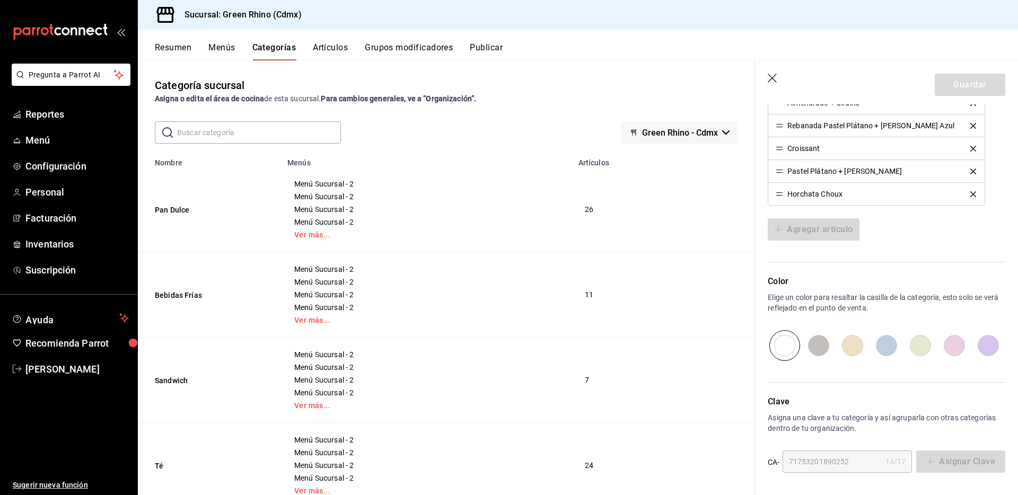
click at [865, 348] on div at bounding box center [887, 345] width 238 height 31
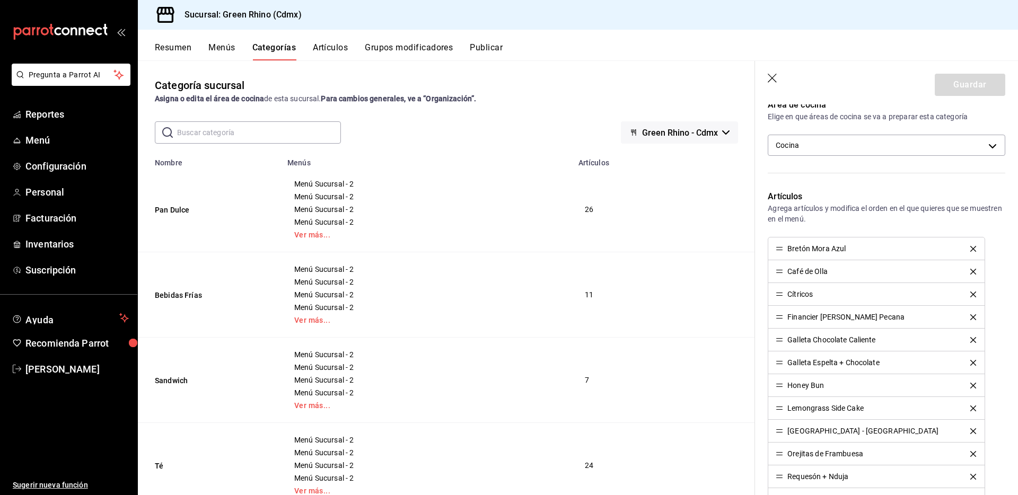
scroll to position [334, 0]
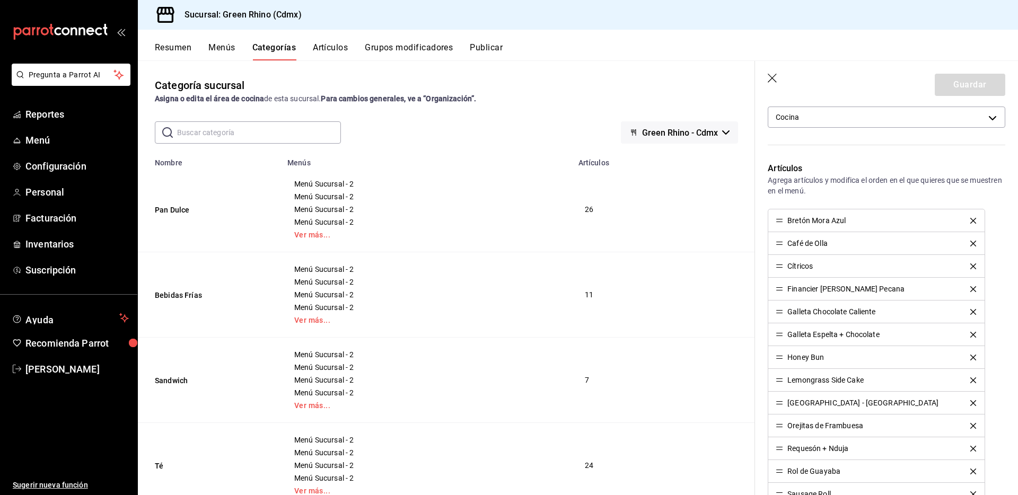
click at [778, 224] on li "Bretón Mora Azul" at bounding box center [877, 220] width 216 height 23
drag, startPoint x: 779, startPoint y: 224, endPoint x: 782, endPoint y: 220, distance: 5.6
click at [778, 230] on li "Bretón Mora Azul" at bounding box center [877, 220] width 216 height 23
drag, startPoint x: 783, startPoint y: 220, endPoint x: 800, endPoint y: 210, distance: 19.5
click at [783, 219] on icon at bounding box center [779, 220] width 7 height 7
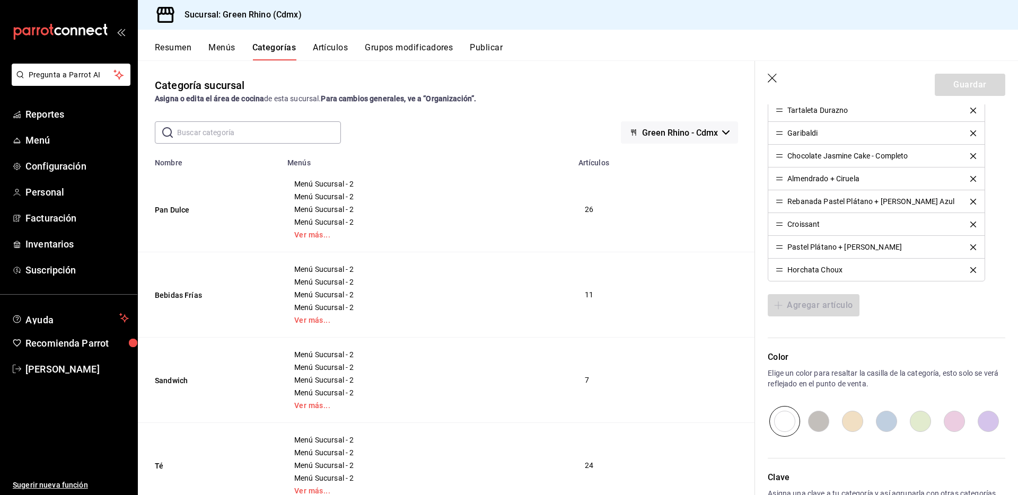
scroll to position [930, 0]
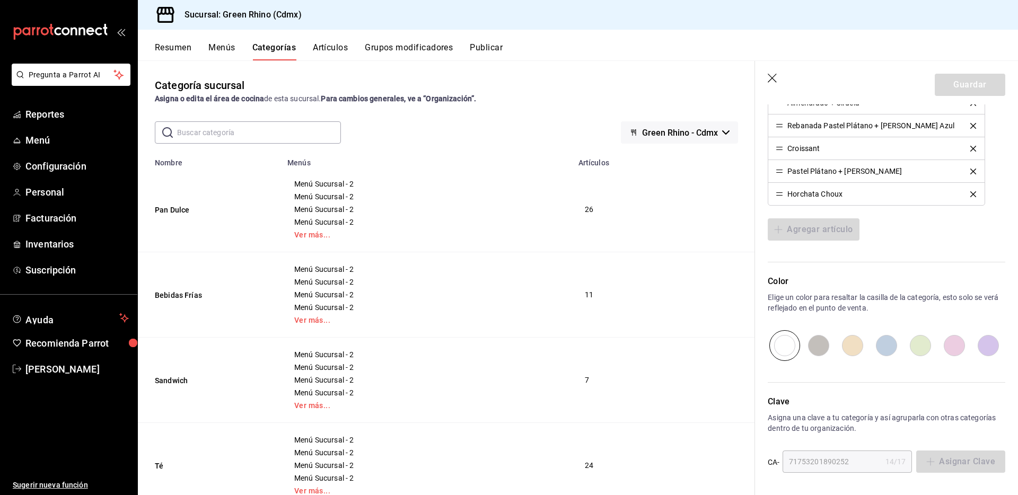
click at [701, 130] on span "Green Rhino - Cdmx" at bounding box center [680, 133] width 76 height 10
click at [701, 130] on div at bounding box center [509, 247] width 1018 height 495
click at [701, 130] on span "Green Rhino - Cdmx" at bounding box center [680, 133] width 76 height 10
click at [824, 348] on div at bounding box center [509, 247] width 1018 height 495
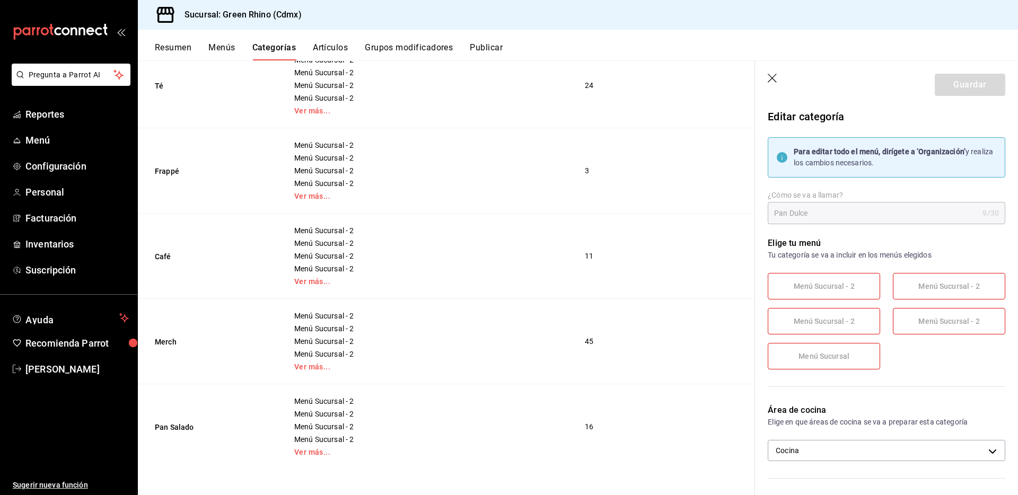
click at [836, 255] on p "Tu categoría se va a incluir en los menús elegidos" at bounding box center [887, 255] width 238 height 11
click at [836, 285] on span "Menú Sucursal - 2" at bounding box center [824, 286] width 61 height 9
click at [873, 435] on div "Área de cocina Elige en que áreas de cocina se va a preparar esta categoría Coc…" at bounding box center [880, 437] width 250 height 92
click at [874, 439] on div "Área de cocina Elige en que áreas de cocina se va a preparar esta categoría Coc…" at bounding box center [880, 437] width 250 height 92
click at [876, 443] on body "Pregunta a Parrot AI Reportes Menú Configuración Personal Facturación Inventari…" at bounding box center [509, 247] width 1018 height 495
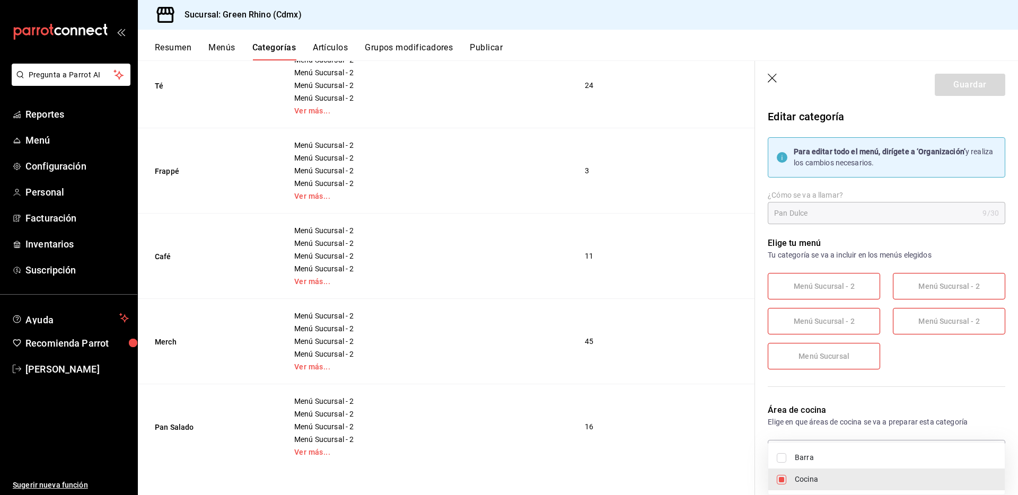
click at [876, 443] on ul "Barra Cocina" at bounding box center [887, 469] width 237 height 52
click at [878, 372] on div at bounding box center [509, 247] width 1018 height 495
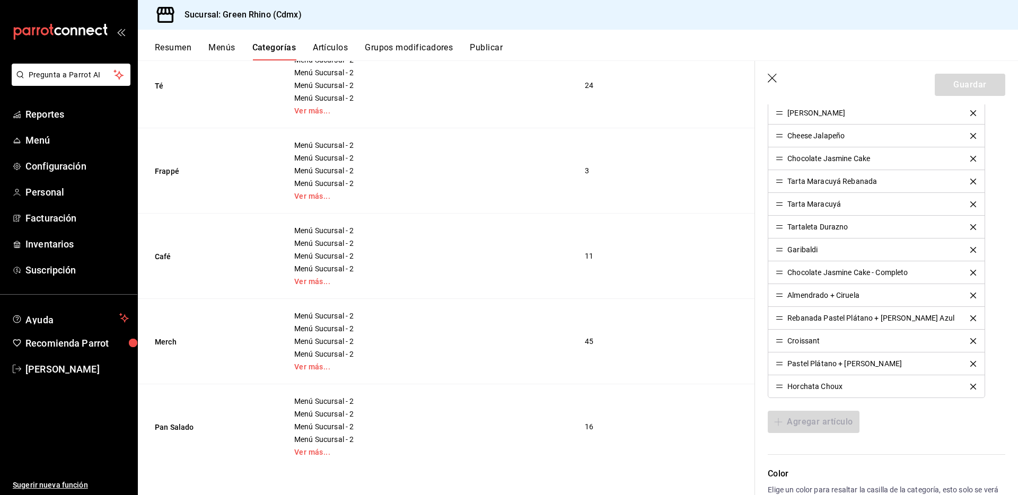
scroll to position [761, 0]
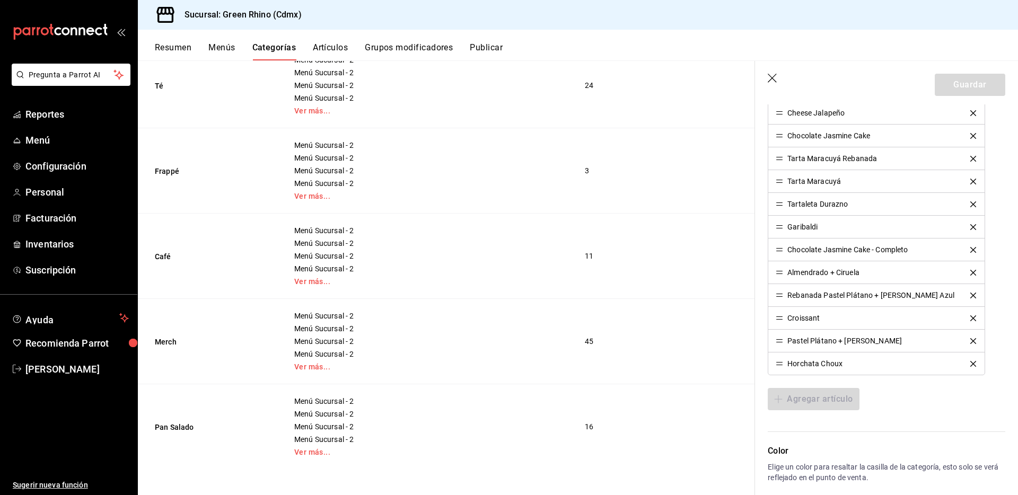
click at [801, 395] on div "Agregar artículo" at bounding box center [887, 399] width 238 height 22
click at [801, 395] on div "Agregar artículo" at bounding box center [887, 400] width 238 height 22
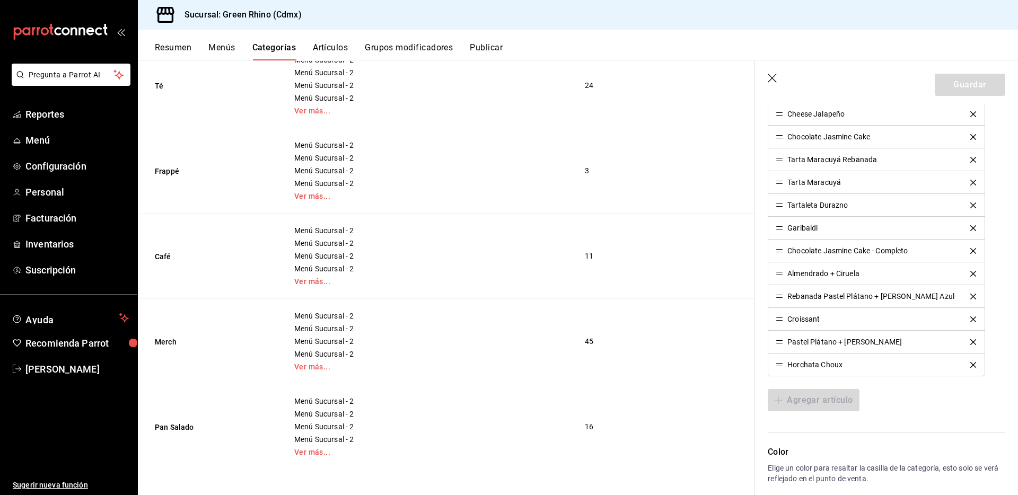
click at [801, 395] on div "Agregar artículo" at bounding box center [887, 400] width 238 height 22
click at [818, 406] on div "Agregar artículo" at bounding box center [887, 400] width 238 height 22
click at [817, 406] on div "Agregar artículo" at bounding box center [887, 400] width 238 height 22
click at [817, 407] on div "Agregar artículo" at bounding box center [887, 400] width 238 height 22
click at [817, 406] on div "Agregar artículo" at bounding box center [887, 400] width 238 height 22
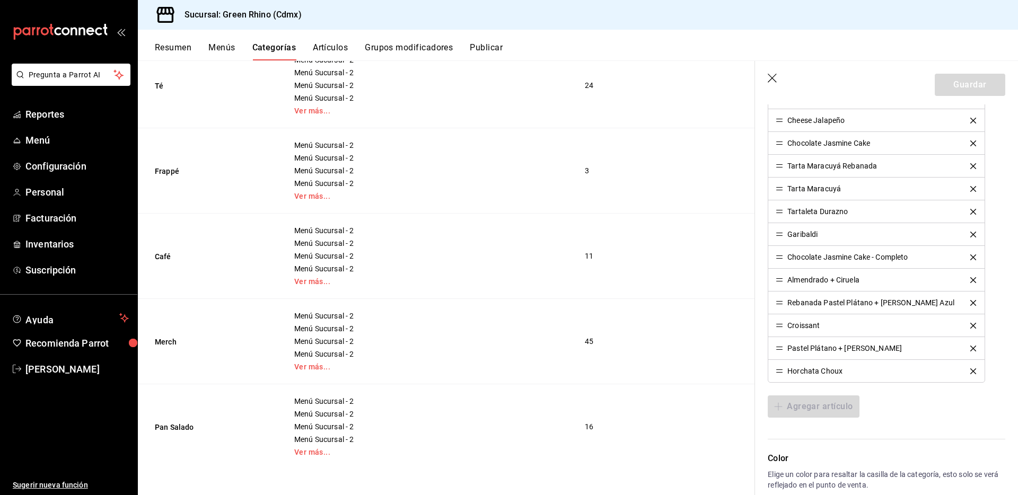
scroll to position [752, 0]
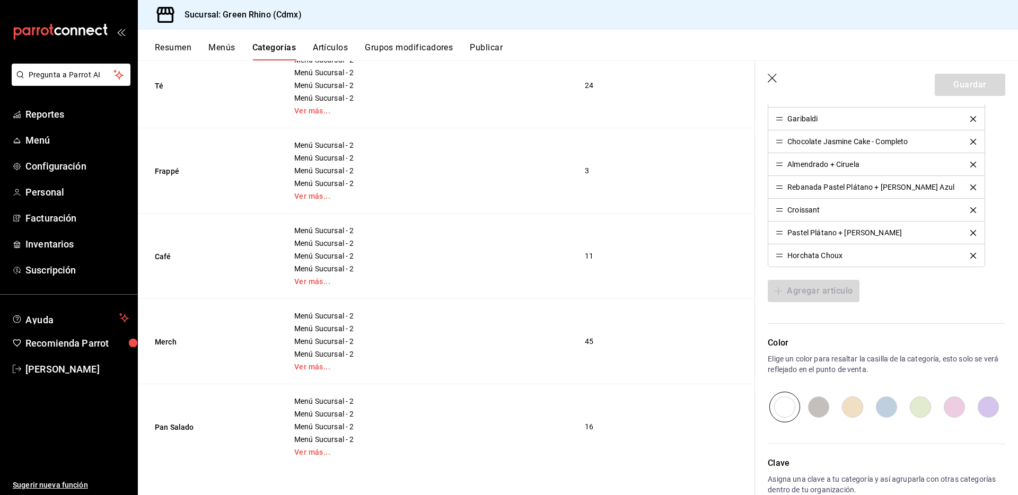
click at [808, 289] on div "Agregar artículo" at bounding box center [887, 291] width 238 height 22
click at [807, 289] on div "Agregar artículo" at bounding box center [887, 291] width 238 height 22
click at [808, 289] on div "Agregar artículo" at bounding box center [887, 292] width 238 height 22
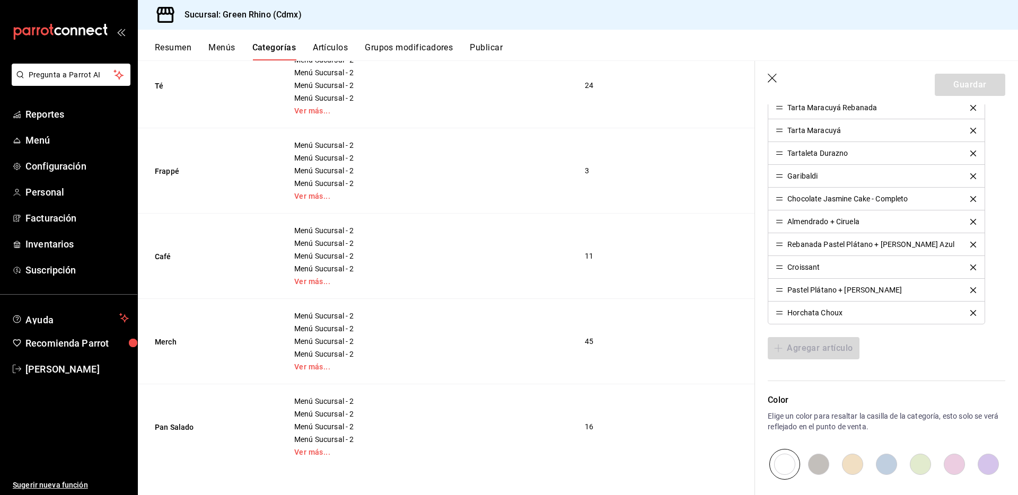
click at [808, 349] on div "Agregar artículo" at bounding box center [887, 348] width 238 height 22
drag, startPoint x: 808, startPoint y: 348, endPoint x: 807, endPoint y: 340, distance: 8.5
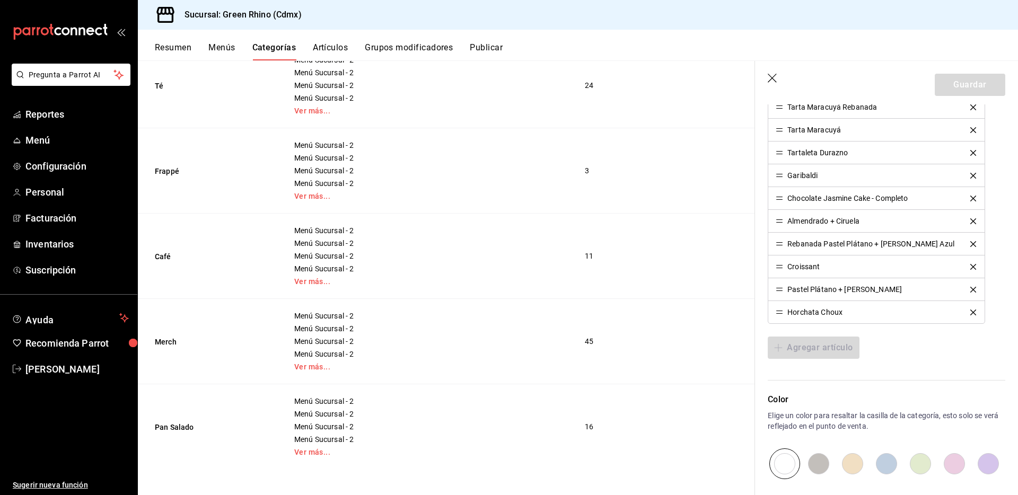
click at [807, 348] on div "Agregar artículo" at bounding box center [887, 348] width 238 height 22
click at [238, 47] on div "Resumen Menús Categorías Artículos Grupos modificadores Publicar" at bounding box center [586, 51] width 863 height 18
click at [231, 48] on button "Menús" at bounding box center [221, 51] width 27 height 18
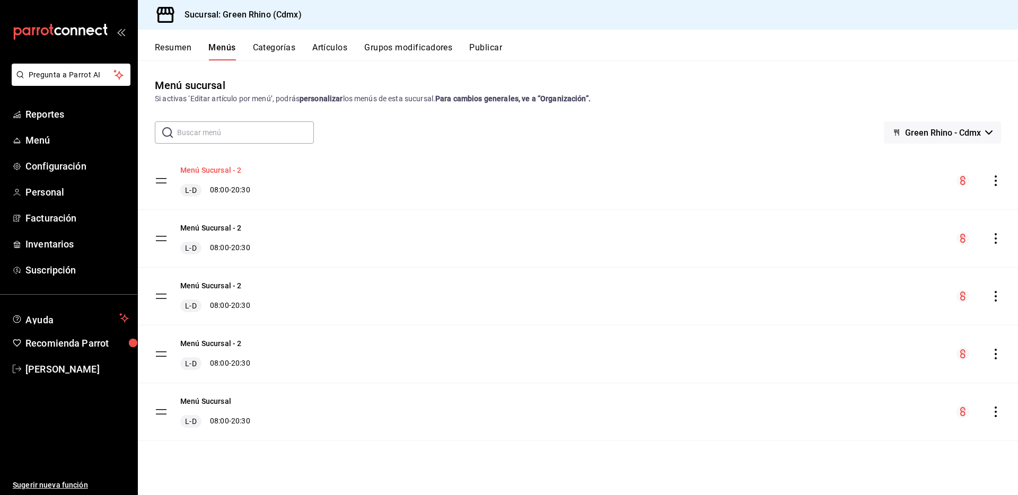
click at [227, 168] on button "Menú Sucursal - 2" at bounding box center [211, 170] width 62 height 11
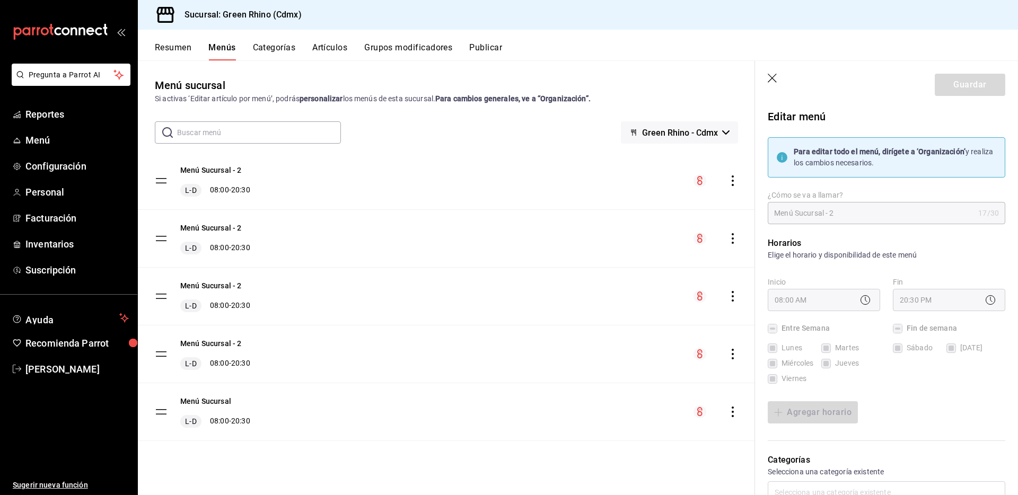
click at [773, 75] on icon "button" at bounding box center [773, 79] width 11 height 11
checkbox input "false"
type input "1758155043476"
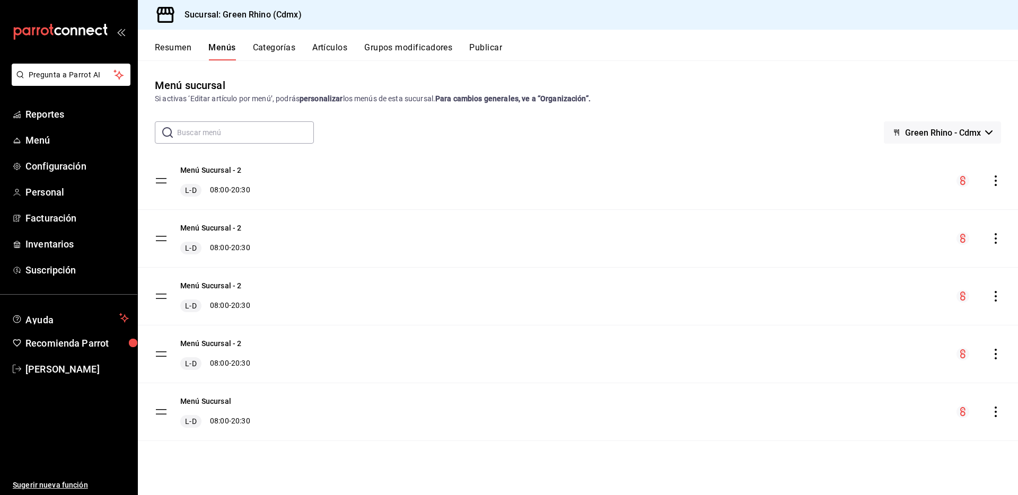
click at [330, 45] on button "Artículos" at bounding box center [329, 51] width 35 height 18
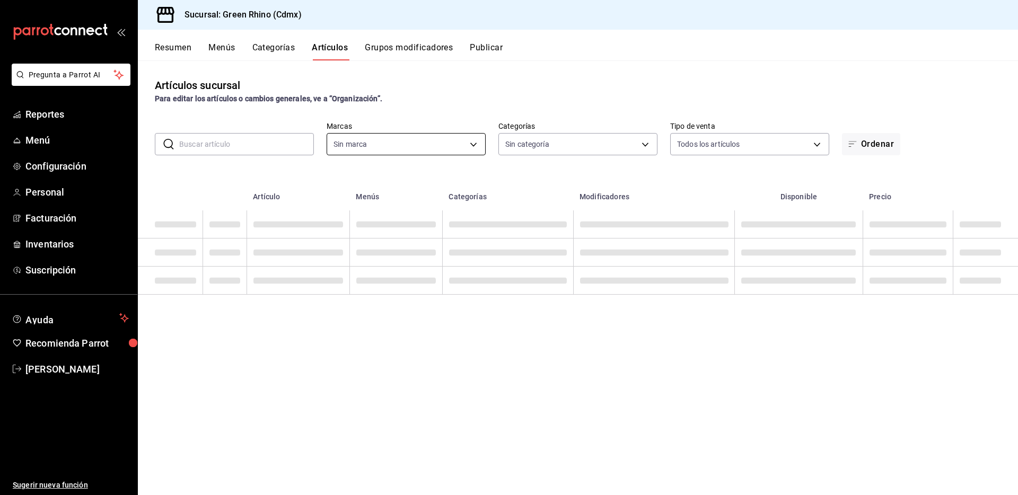
type input "6bbed989-6c2a-4cea-bab8-d1a56aaac758,4f90f54c-2ac6-458b-a9a9-6df5e79288cd,3d0d4…"
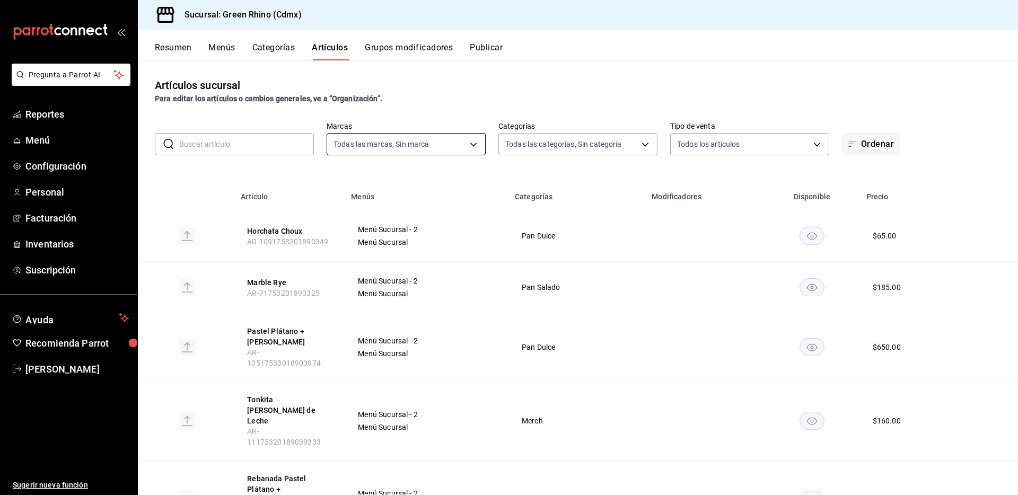
type input "a132321f-e3f1-4ec9-8484-95b8f08d7905"
click at [479, 142] on body "Pregunta a Parrot AI Reportes Menú Configuración Personal Facturación Inventari…" at bounding box center [509, 247] width 1018 height 495
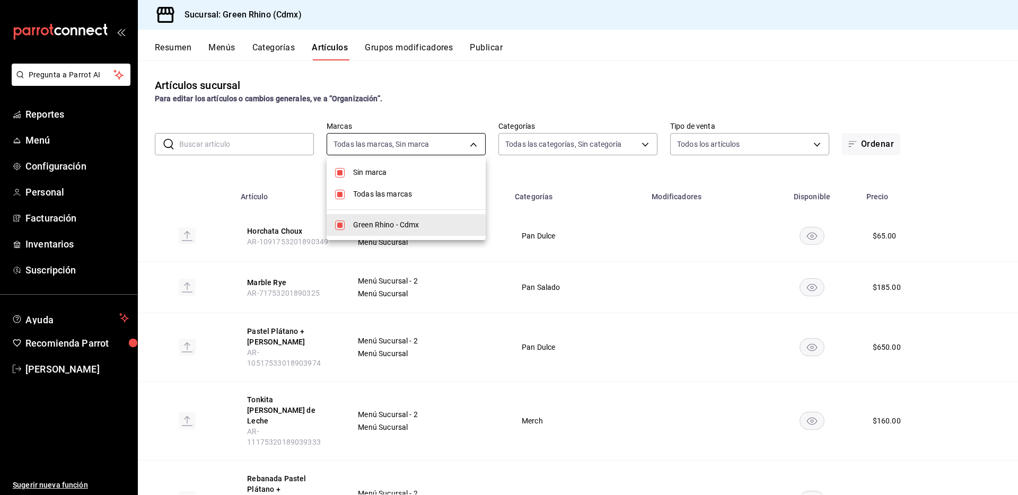
click at [479, 142] on div at bounding box center [509, 247] width 1018 height 495
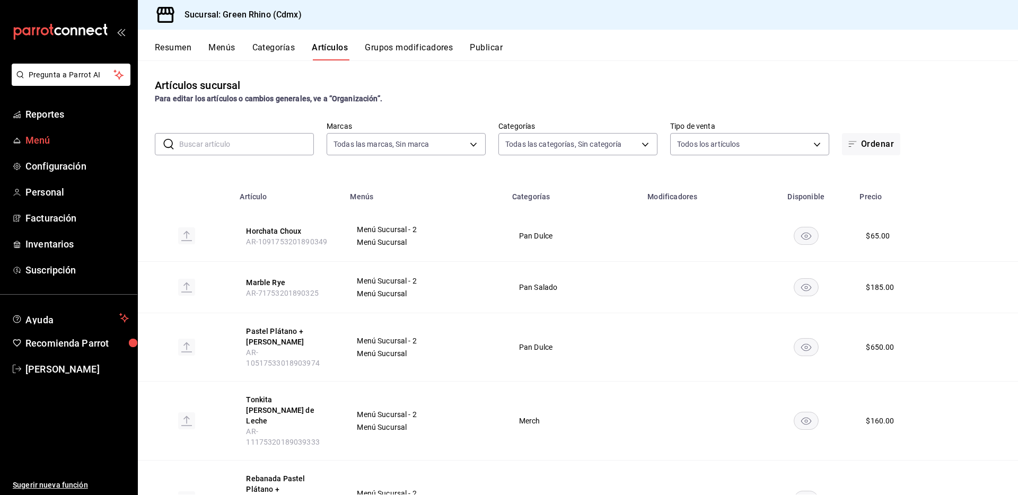
drag, startPoint x: 30, startPoint y: 140, endPoint x: 21, endPoint y: 139, distance: 9.0
click at [30, 140] on span "Menú" at bounding box center [76, 140] width 103 height 14
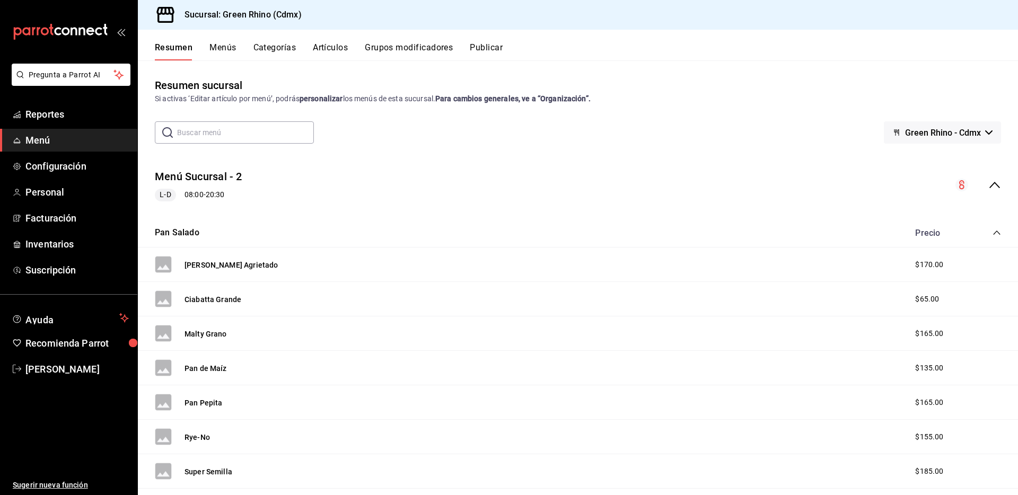
click at [486, 53] on button "Publicar" at bounding box center [486, 51] width 33 height 18
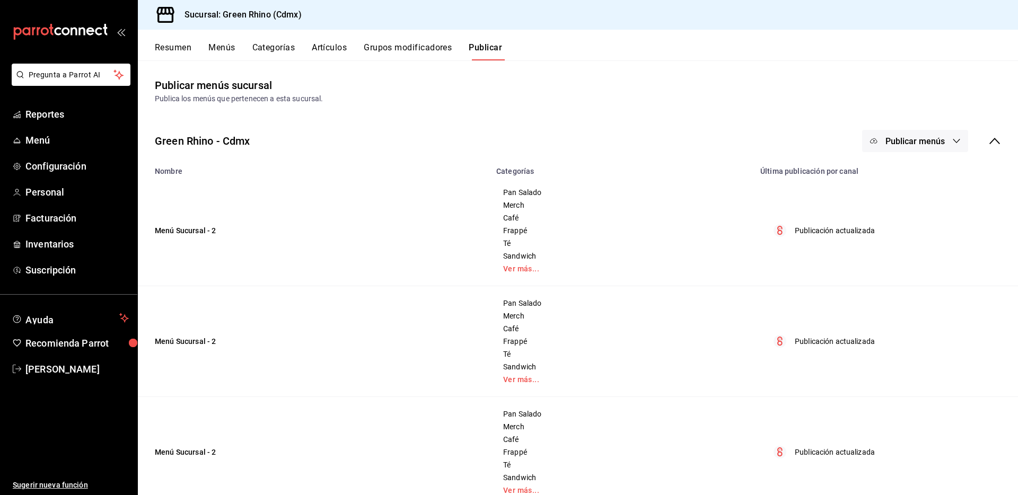
click at [235, 44] on button "Menús" at bounding box center [221, 51] width 27 height 18
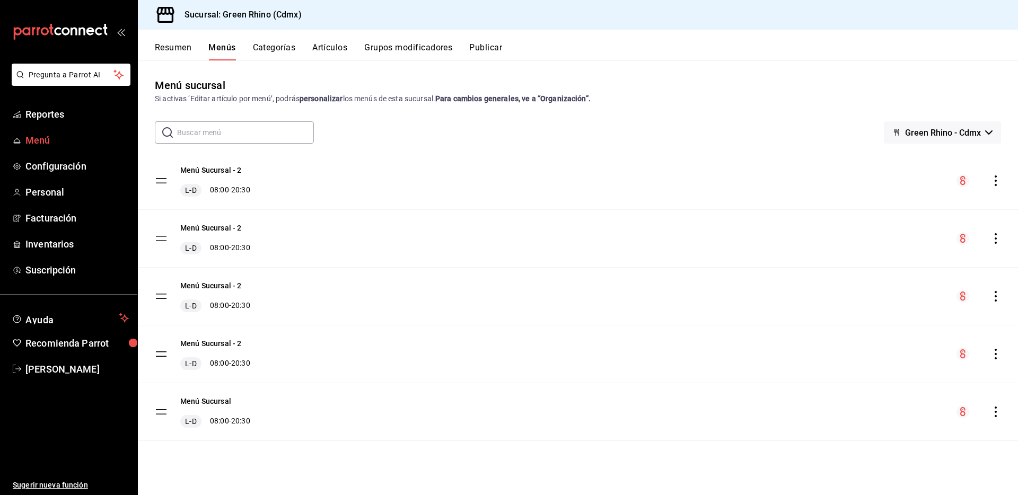
click at [48, 144] on span "Menú" at bounding box center [76, 140] width 103 height 14
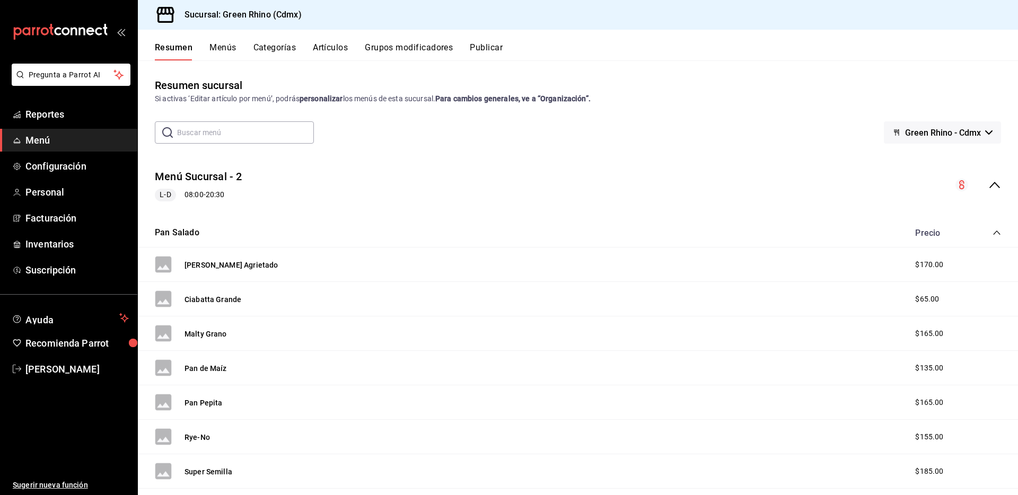
click at [878, 130] on span "Green Rhino - Cdmx" at bounding box center [943, 133] width 76 height 10
click at [878, 130] on div at bounding box center [509, 247] width 1018 height 495
click at [231, 51] on button "Menús" at bounding box center [222, 51] width 27 height 18
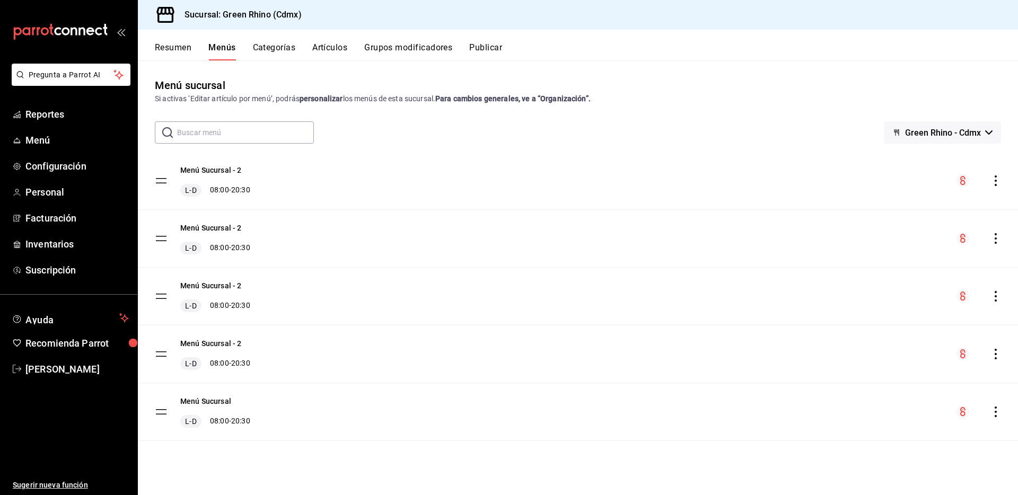
click at [362, 47] on div "Resumen Menús Categorías Artículos Grupos modificadores Publicar" at bounding box center [586, 51] width 863 height 18
click at [354, 47] on div "Resumen Menús Categorías Artículos Grupos modificadores Publicar" at bounding box center [586, 51] width 863 height 18
click at [351, 48] on div "Resumen Menús Categorías Artículos Grupos modificadores Publicar" at bounding box center [586, 51] width 863 height 18
click at [346, 48] on button "Artículos" at bounding box center [329, 51] width 35 height 18
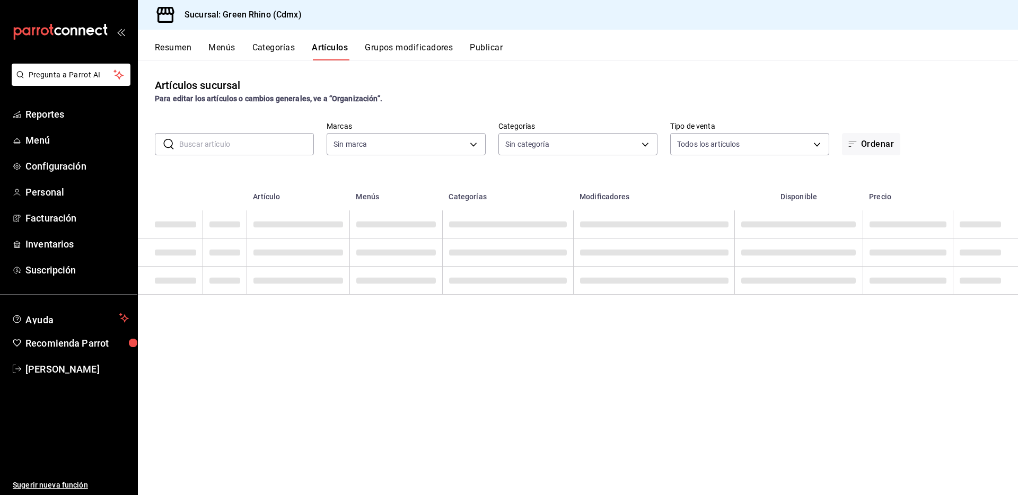
type input "a132321f-e3f1-4ec9-8484-95b8f08d7905"
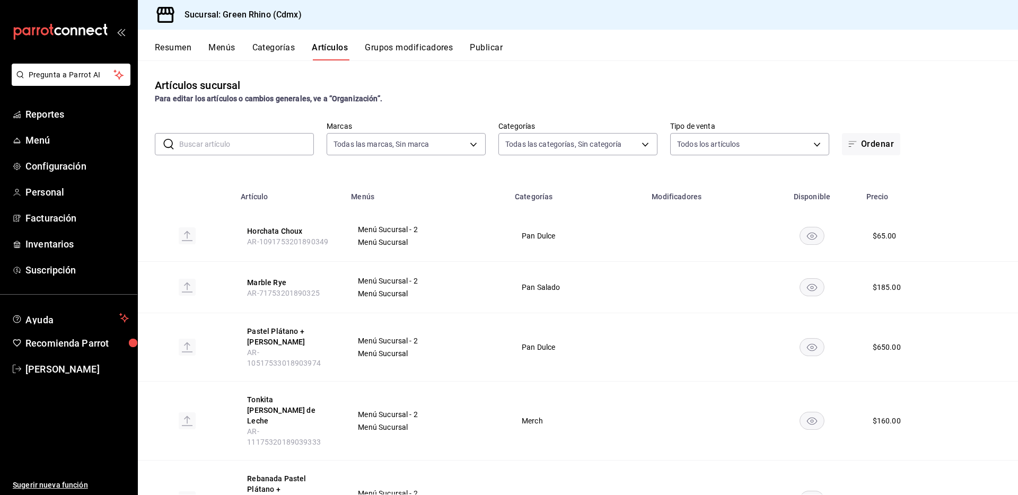
type input "6bbed989-6c2a-4cea-bab8-d1a56aaac758,4f90f54c-2ac6-458b-a9a9-6df5e79288cd,3d0d4…"
click at [186, 48] on button "Resumen" at bounding box center [173, 51] width 37 height 18
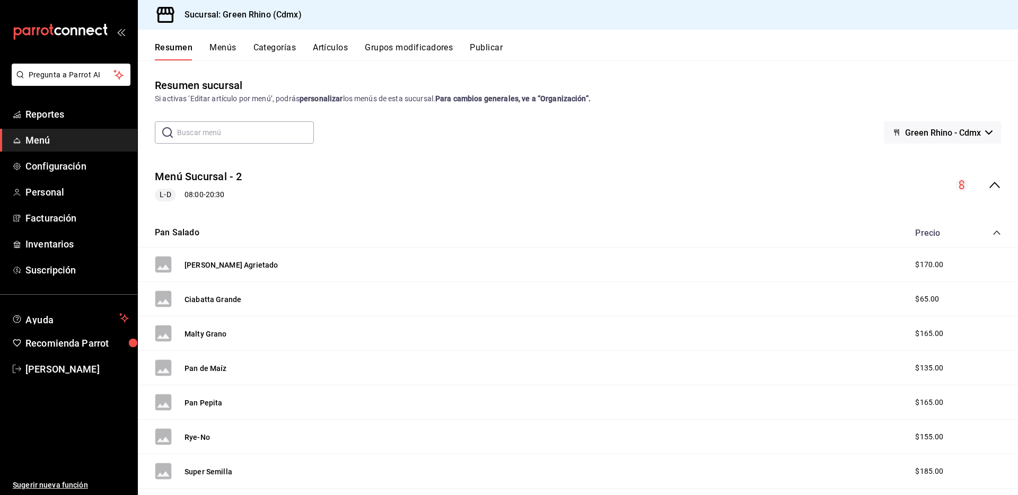
click at [204, 18] on h3 "Sucursal: Green Rhino (Cdmx)" at bounding box center [239, 14] width 126 height 13
click at [65, 143] on span "Menú" at bounding box center [76, 140] width 103 height 14
click at [39, 143] on span "Menú" at bounding box center [76, 140] width 103 height 14
click at [40, 140] on span "Menú" at bounding box center [76, 140] width 103 height 14
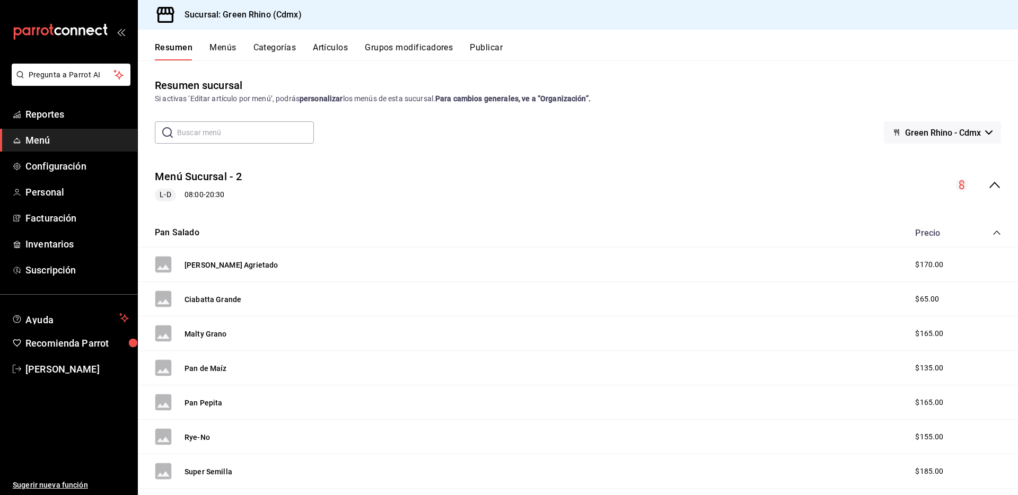
click at [43, 140] on span "Menú" at bounding box center [76, 140] width 103 height 14
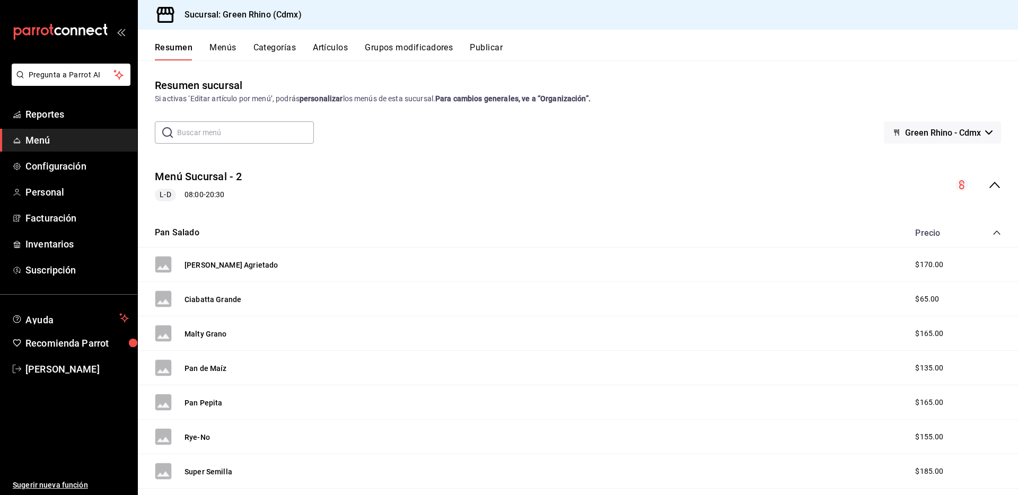
click at [43, 140] on span "Menú" at bounding box center [76, 140] width 103 height 14
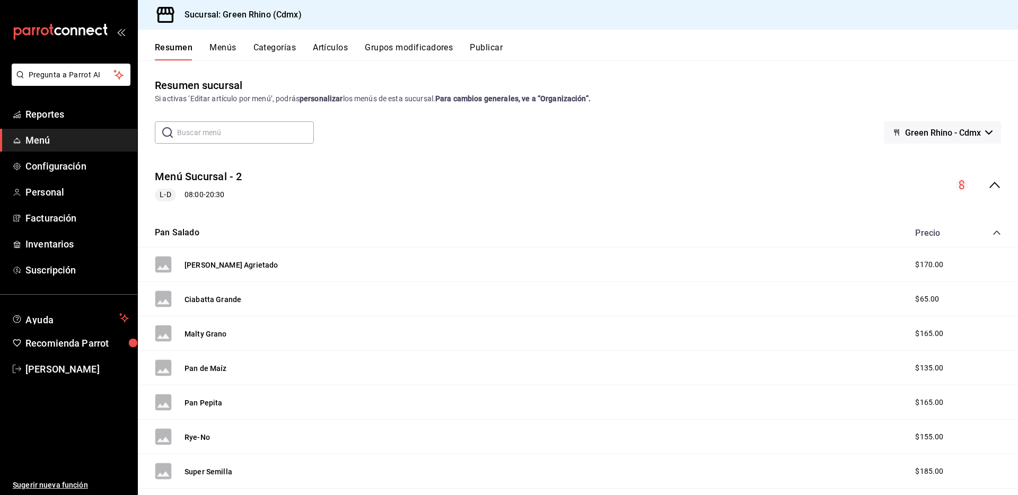
click at [878, 185] on div "Menú Sucursal - 2 L-D 08:00 - 20:30" at bounding box center [578, 185] width 880 height 49
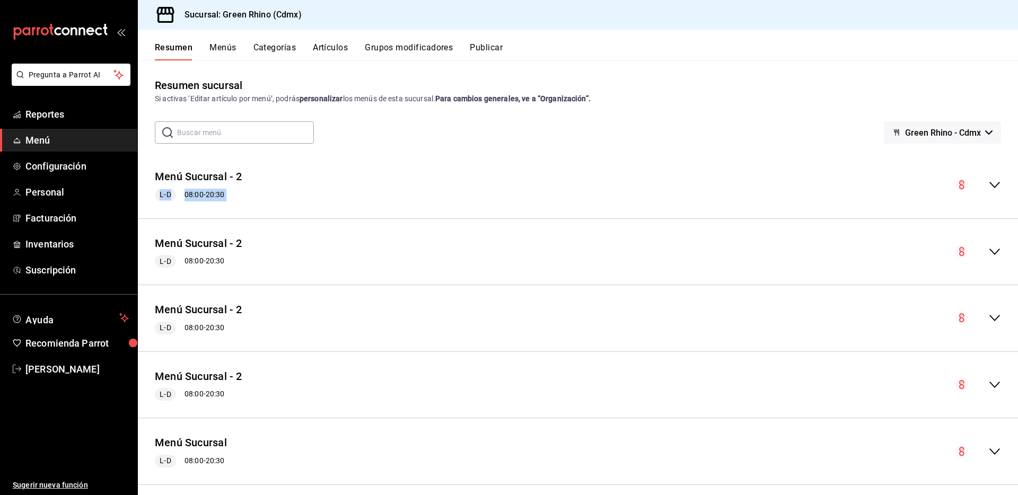
drag, startPoint x: 1000, startPoint y: 185, endPoint x: 923, endPoint y: 134, distance: 92.1
click at [787, 122] on div "Resumen sucursal Si activas ‘Editar artículo por menú’, podrás personalizar los…" at bounding box center [578, 285] width 880 height 417
click at [878, 134] on span "Green Rhino - Cdmx" at bounding box center [943, 133] width 76 height 10
click at [878, 155] on li "Green Rhino - Cdmx" at bounding box center [942, 160] width 92 height 25
click at [74, 196] on span "Personal" at bounding box center [76, 192] width 103 height 14
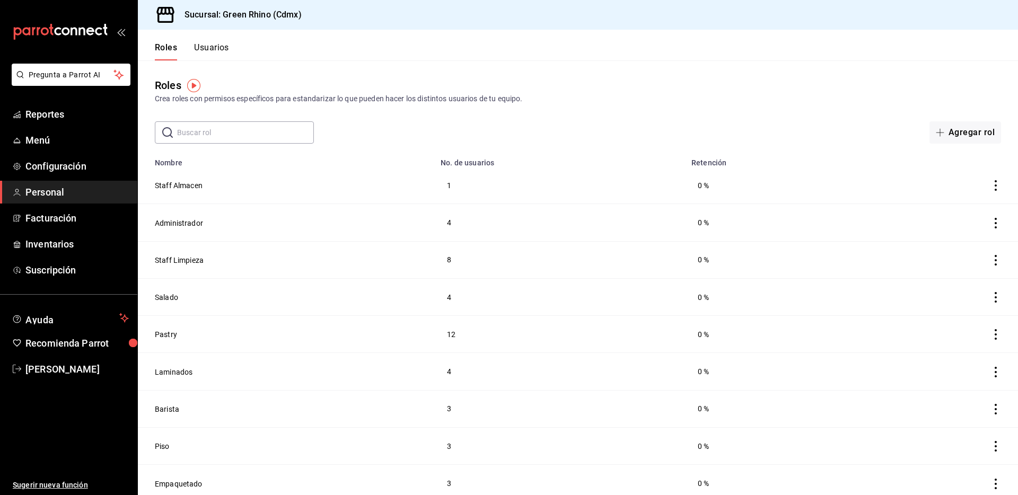
click at [168, 221] on button "Administrador" at bounding box center [179, 223] width 48 height 11
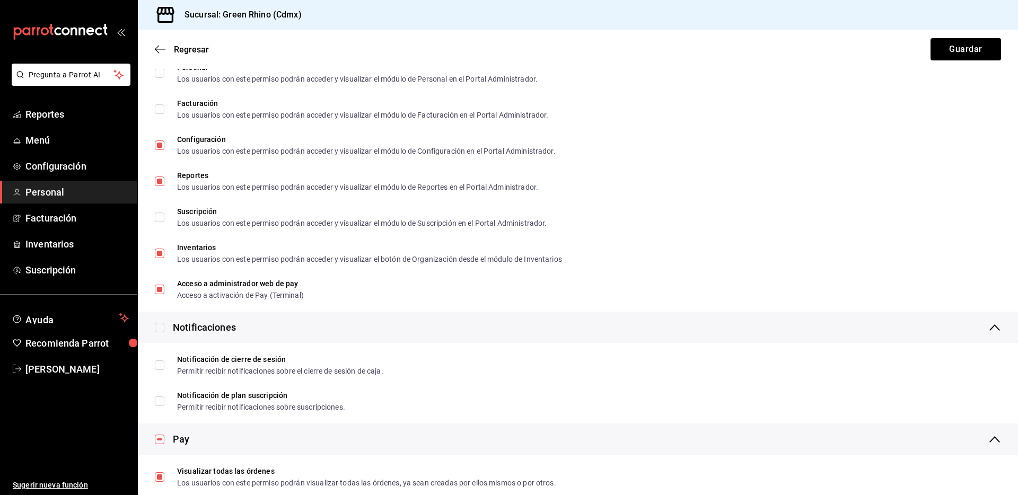
scroll to position [1812, 0]
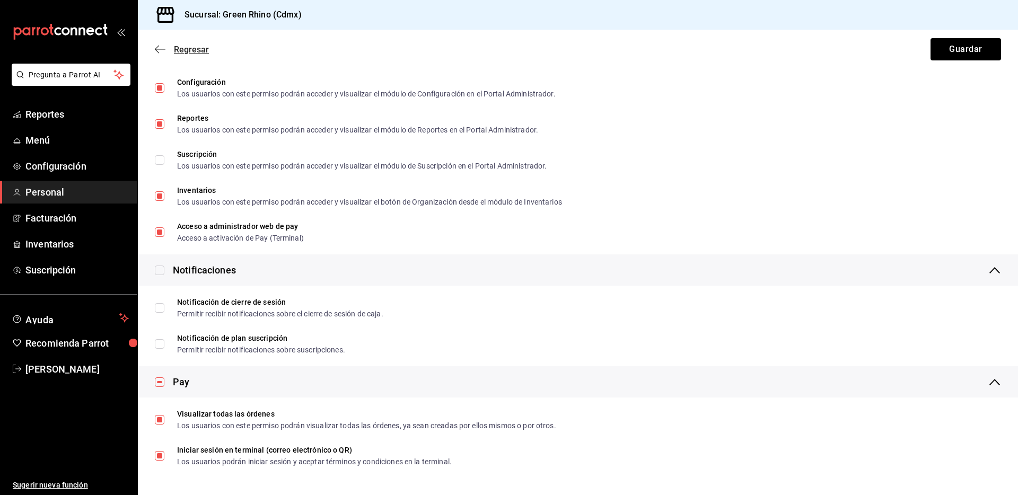
click at [162, 49] on icon "button" at bounding box center [160, 49] width 11 height 1
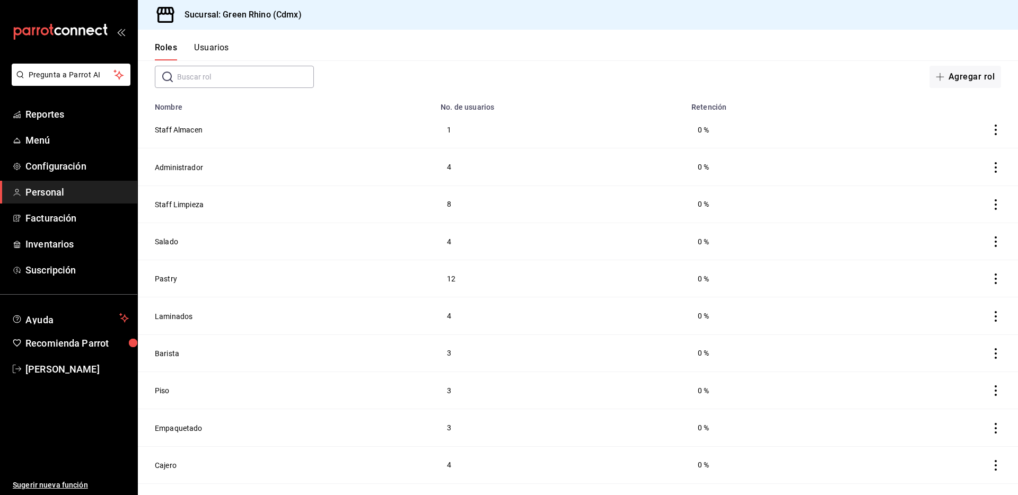
scroll to position [81, 0]
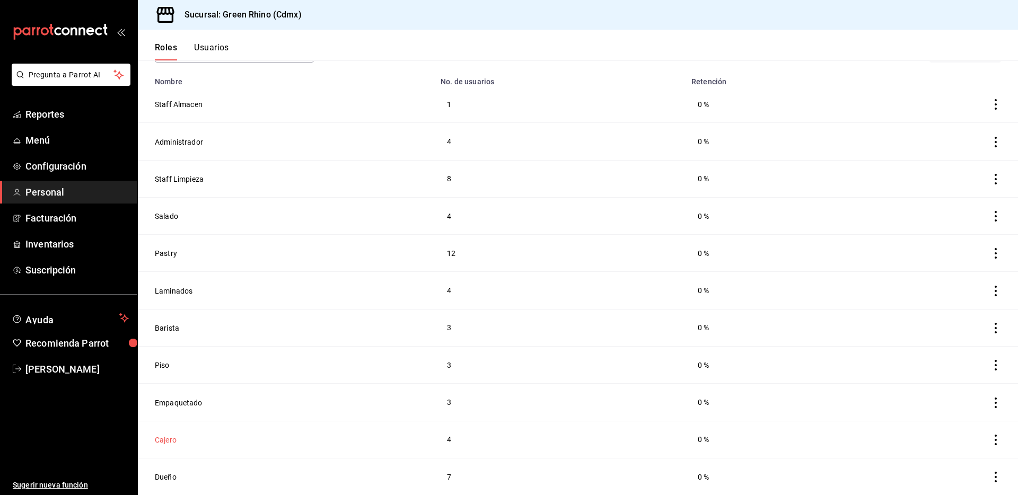
click at [172, 438] on button "Cajero" at bounding box center [166, 440] width 22 height 11
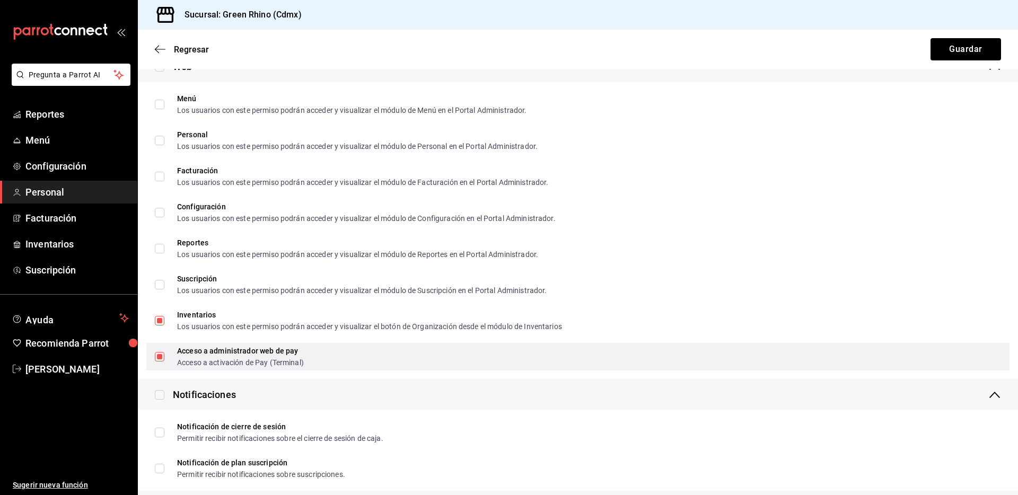
scroll to position [1812, 0]
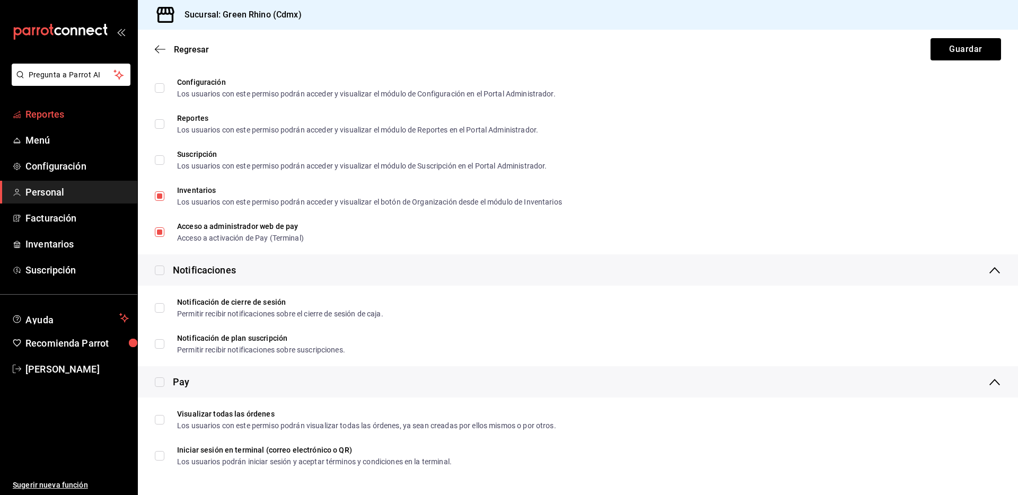
click at [47, 110] on span "Reportes" at bounding box center [76, 114] width 103 height 14
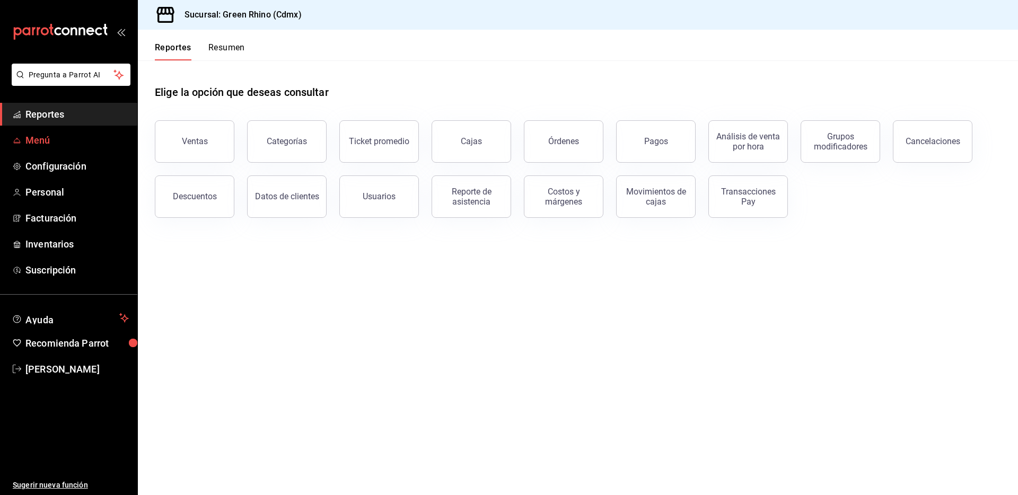
click at [48, 137] on span "Menú" at bounding box center [76, 140] width 103 height 14
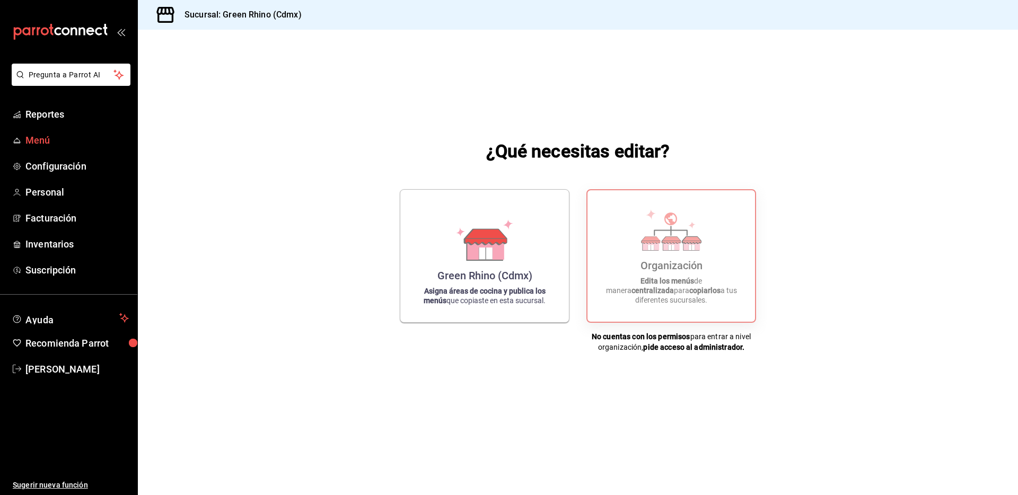
click at [71, 136] on span "Menú" at bounding box center [76, 140] width 103 height 14
click at [710, 264] on div "Organización Edita los menús de manera centralizada para copiarlos a tus difere…" at bounding box center [671, 256] width 142 height 115
click at [710, 263] on div "Organización Edita los menús de manera centralizada para copiarlos a tus difere…" at bounding box center [671, 256] width 142 height 115
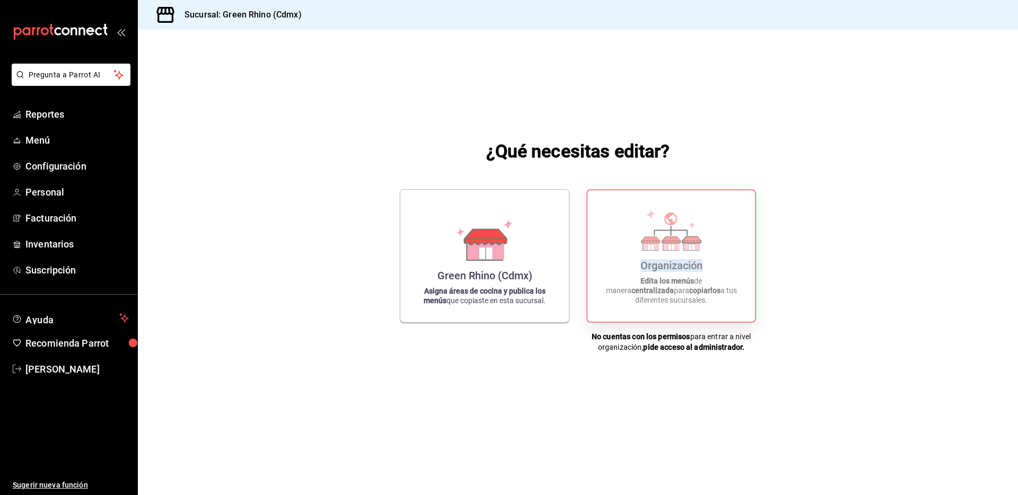
click at [711, 262] on div "Organización Edita los menús de manera centralizada para copiarlos a tus difere…" at bounding box center [671, 256] width 142 height 115
click at [711, 261] on div "Organización Edita los menús de manera centralizada para copiarlos a tus difere…" at bounding box center [671, 256] width 142 height 115
click at [711, 260] on div "Organización Edita los menús de manera centralizada para copiarlos a tus difere…" at bounding box center [671, 256] width 142 height 115
click at [712, 260] on div "Organización Edita los menús de manera centralizada para copiarlos a tus difere…" at bounding box center [671, 256] width 142 height 115
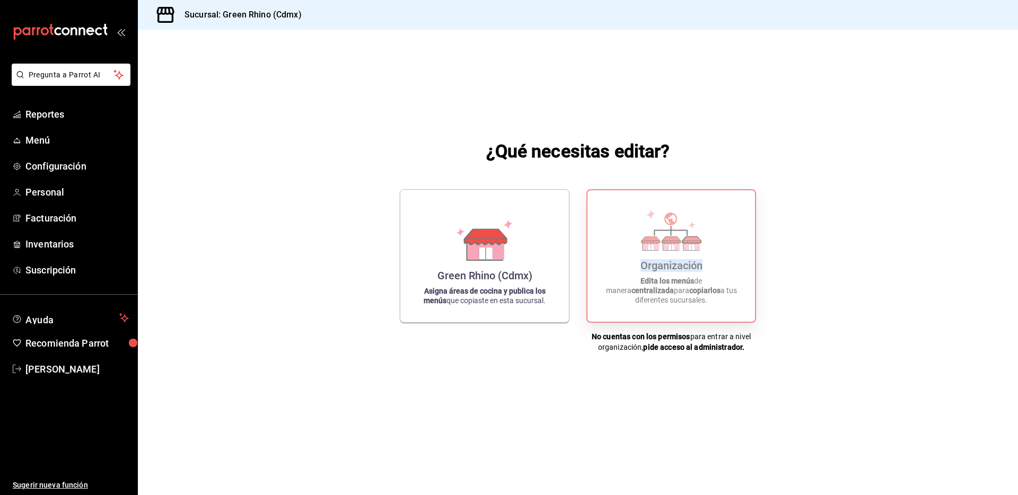
click at [712, 260] on div "Organización Edita los menús de manera centralizada para copiarlos a tus difere…" at bounding box center [671, 256] width 142 height 115
click at [692, 269] on div "Organización" at bounding box center [672, 265] width 62 height 13
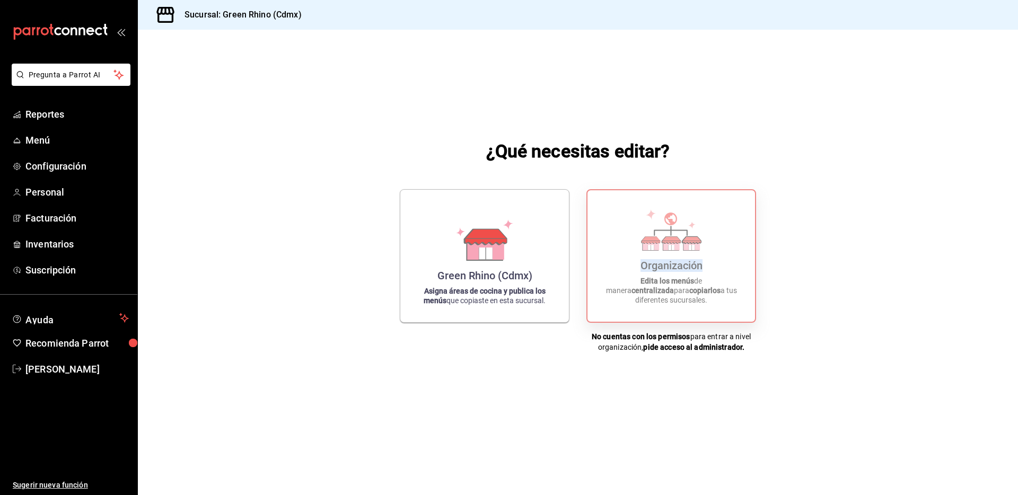
click at [692, 269] on div "Organización" at bounding box center [672, 265] width 62 height 13
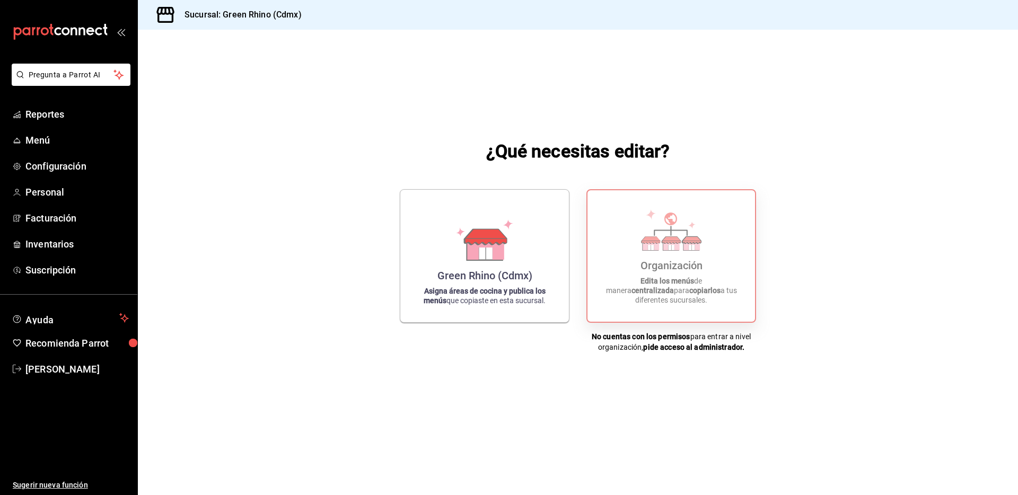
click at [673, 320] on div "Organización Edita los menús de manera centralizada para copiarlos a tus difere…" at bounding box center [672, 256] width 170 height 134
